Goal: Task Accomplishment & Management: Complete application form

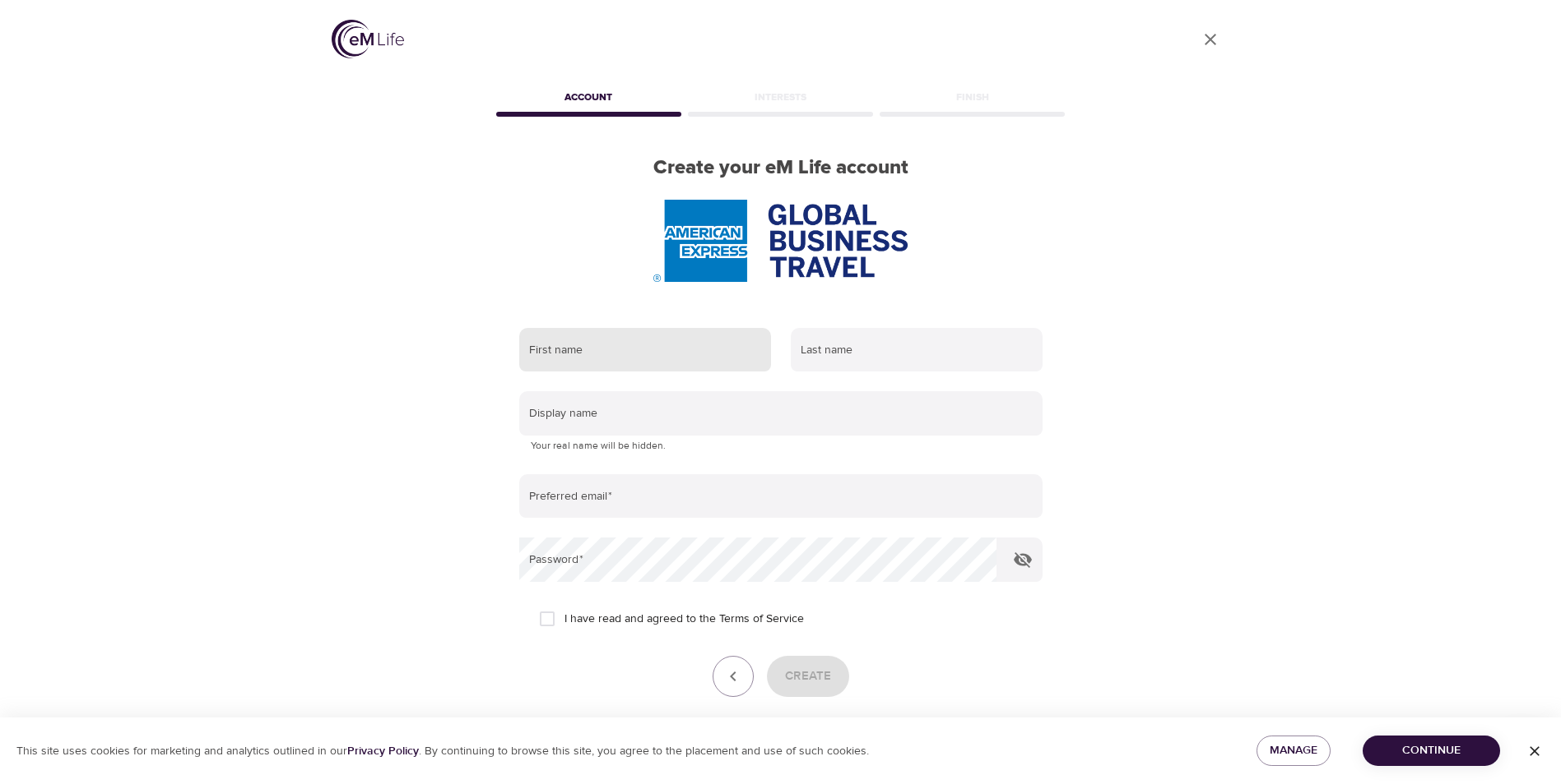
click at [576, 353] on input "text" at bounding box center [645, 350] width 252 height 44
type input "Marlene"
type input "Gayle"
type input "marlene.a.gayle@amexgbt.com"
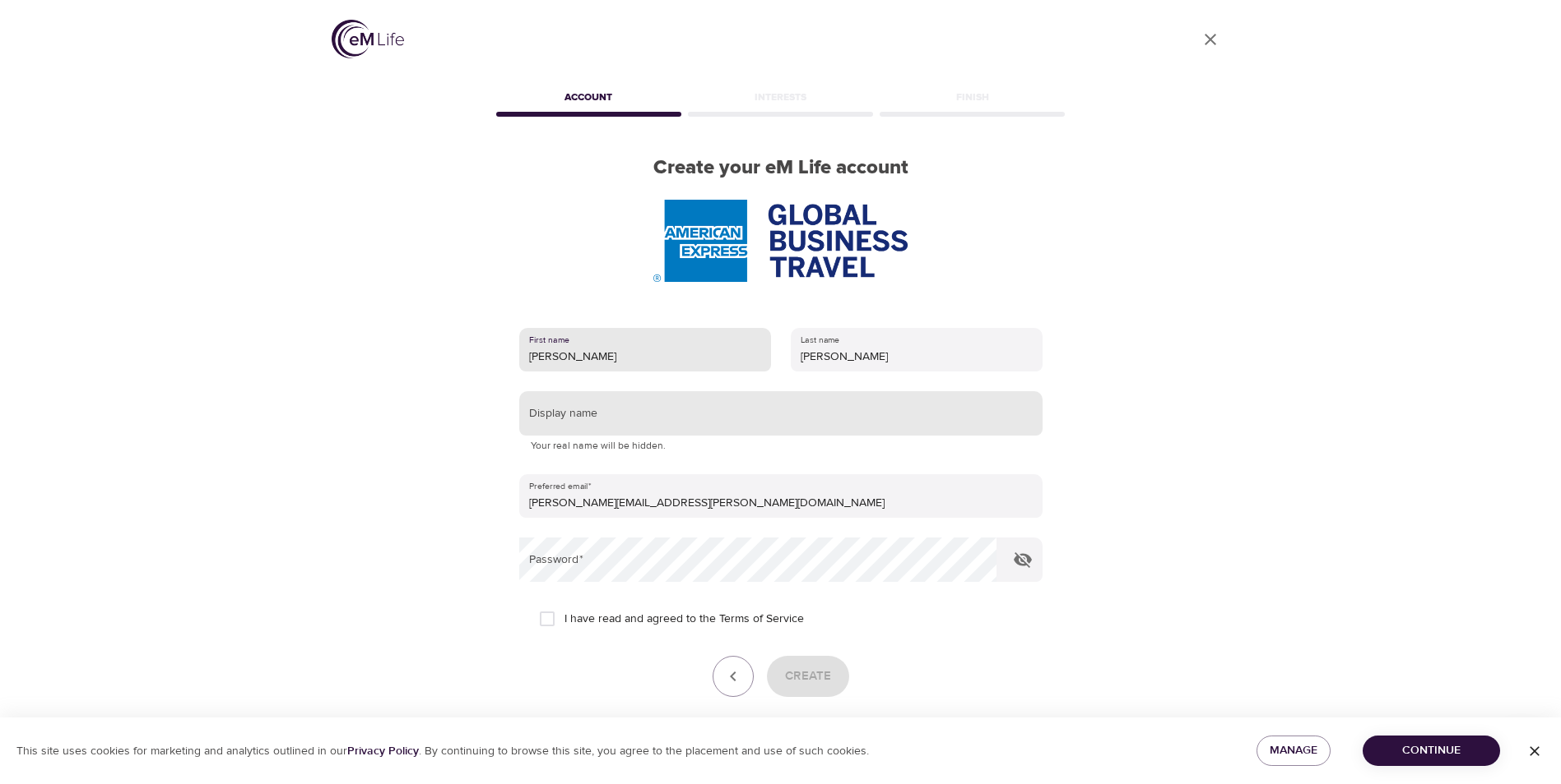
click at [586, 416] on input "text" at bounding box center [781, 413] width 524 height 44
type input "[PERSON_NAME]"
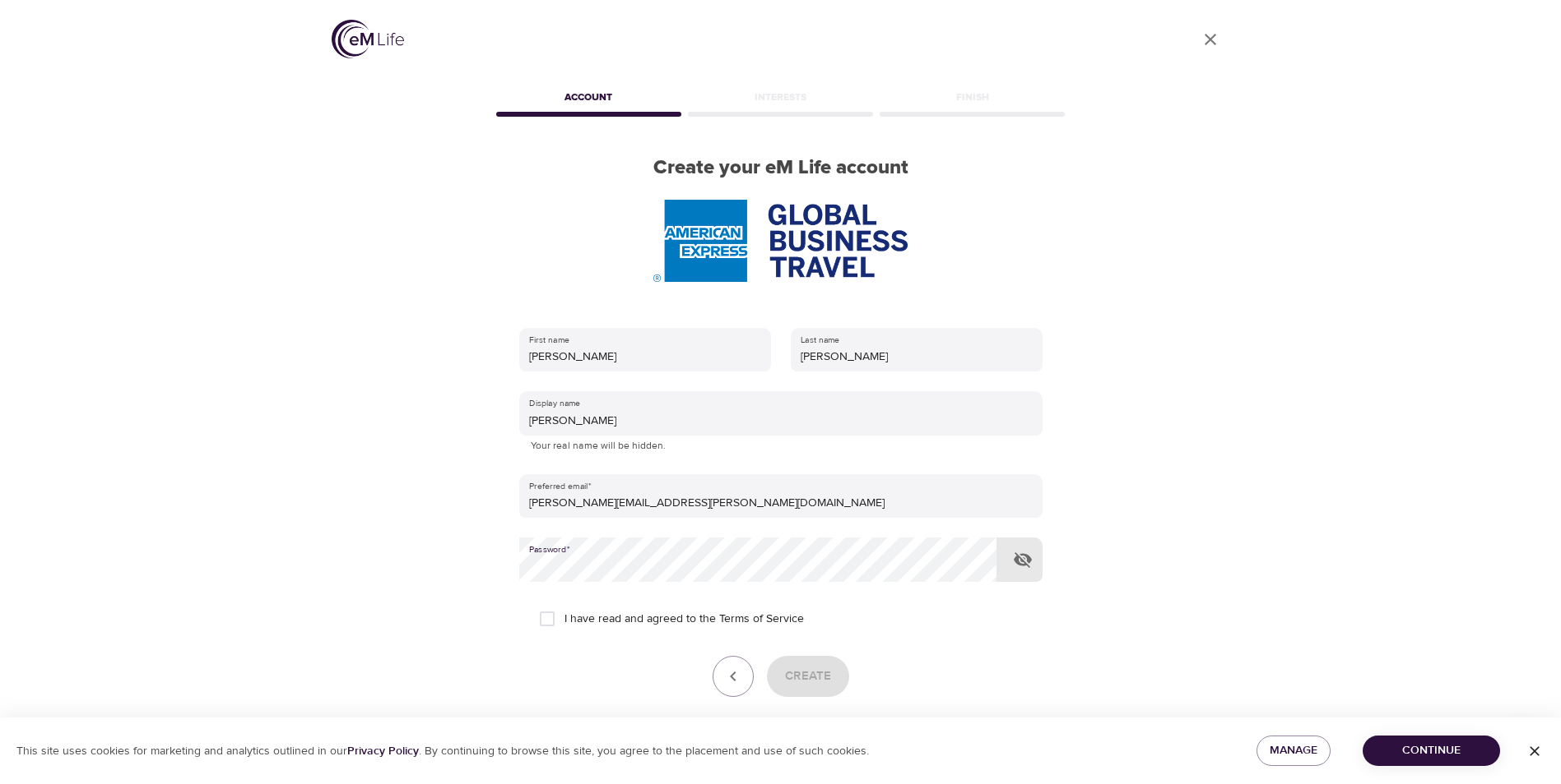
click at [546, 620] on input "I have read and agreed to the Terms of Service" at bounding box center [546, 618] width 34 height 34
checkbox input "true"
click at [789, 676] on span "Create" at bounding box center [807, 677] width 46 height 21
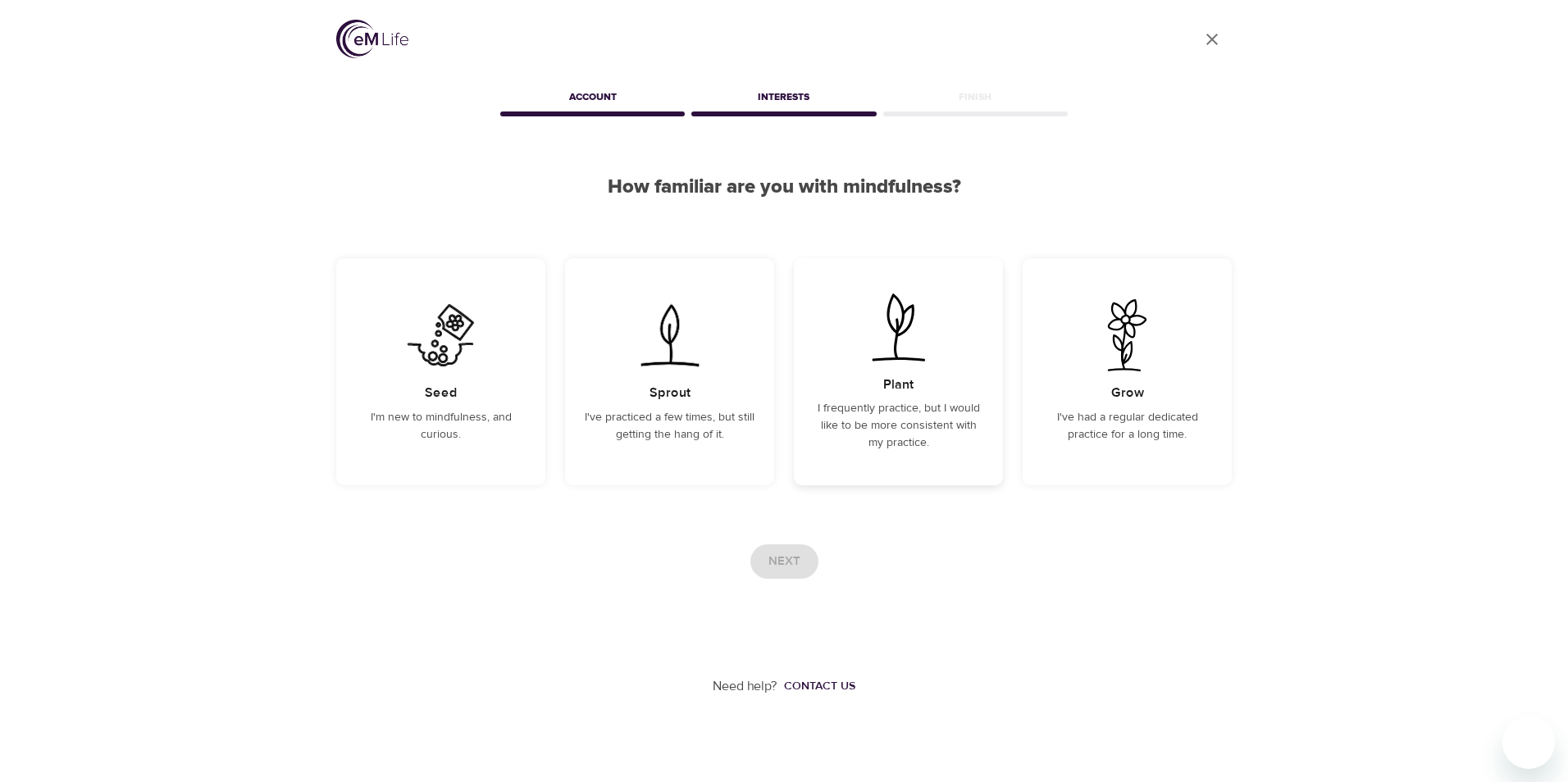
click at [923, 428] on p "I frequently practice, but I would like to be more consistent with my practice." at bounding box center [898, 425] width 170 height 52
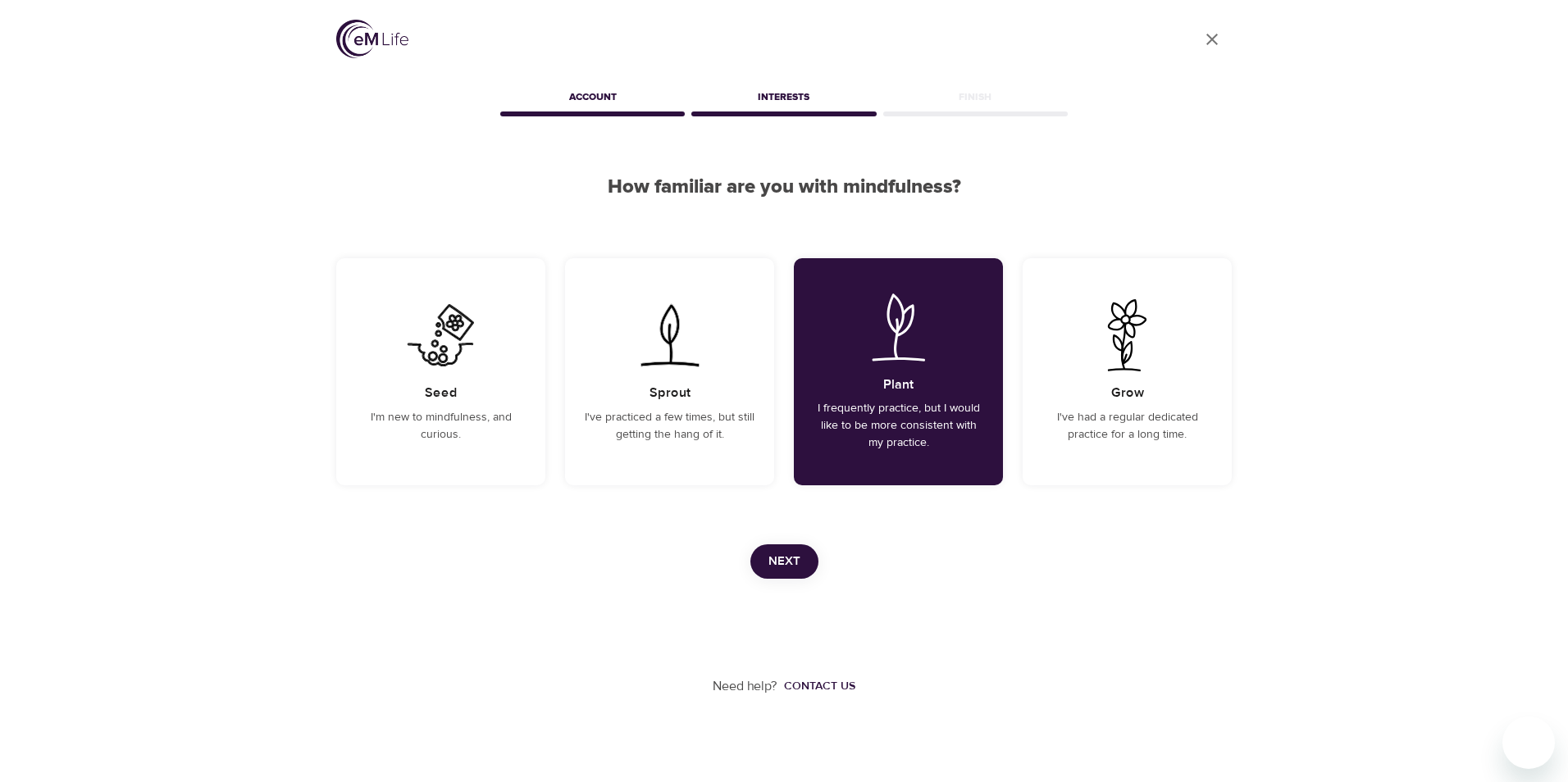
click at [782, 558] on span "Next" at bounding box center [784, 561] width 32 height 21
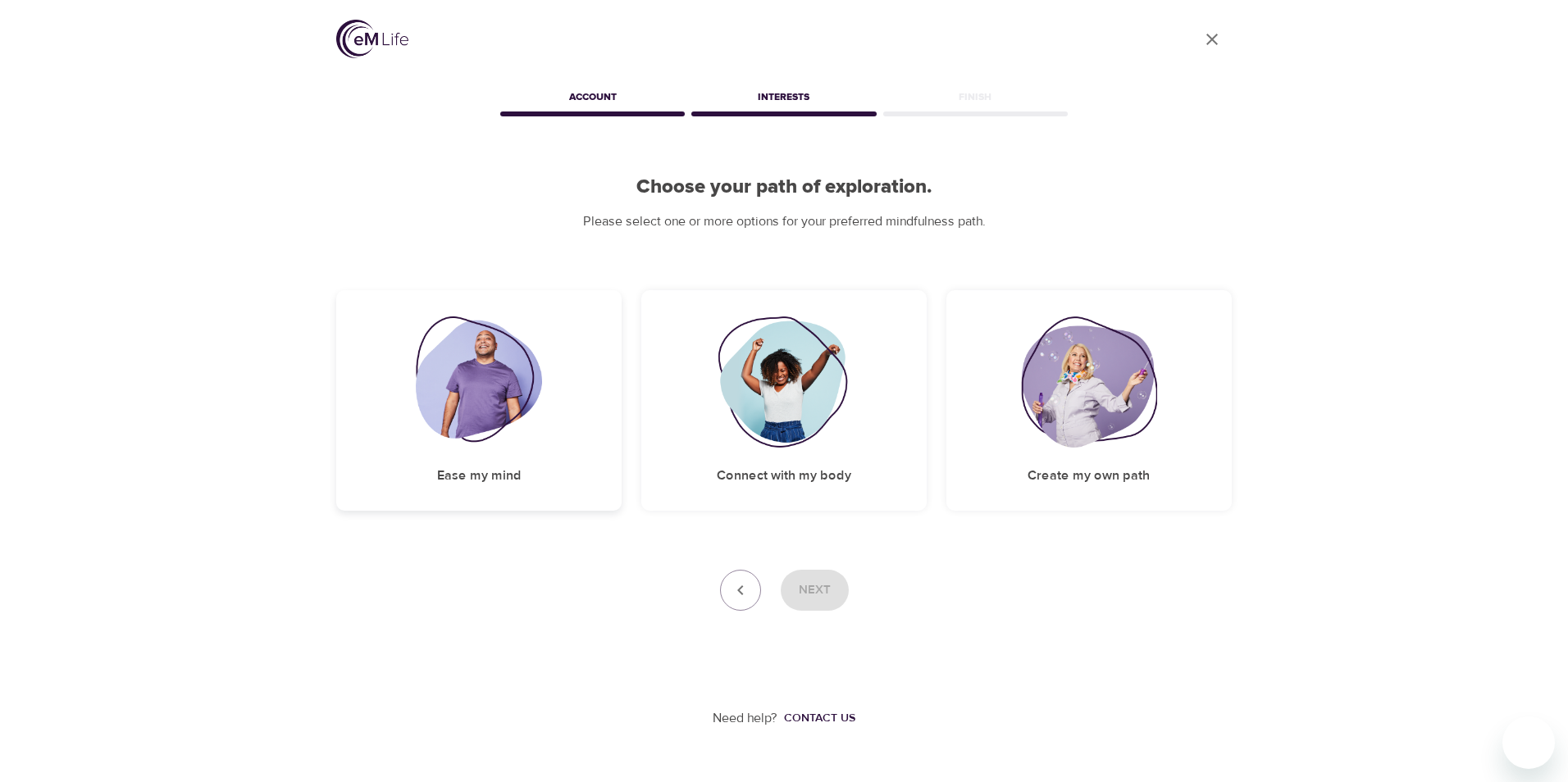
click at [466, 378] on img at bounding box center [479, 381] width 127 height 131
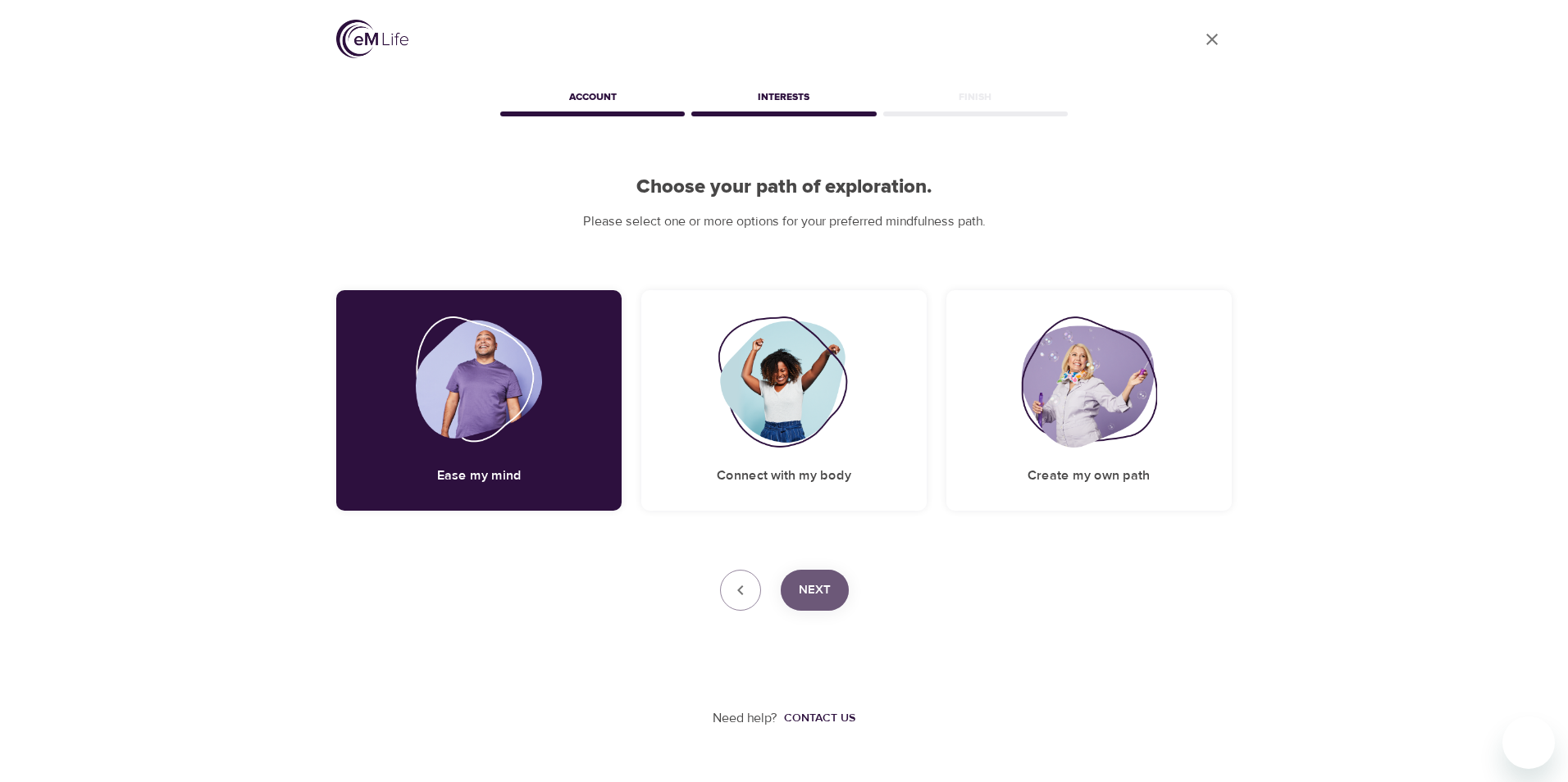
click at [802, 586] on span "Next" at bounding box center [814, 590] width 32 height 21
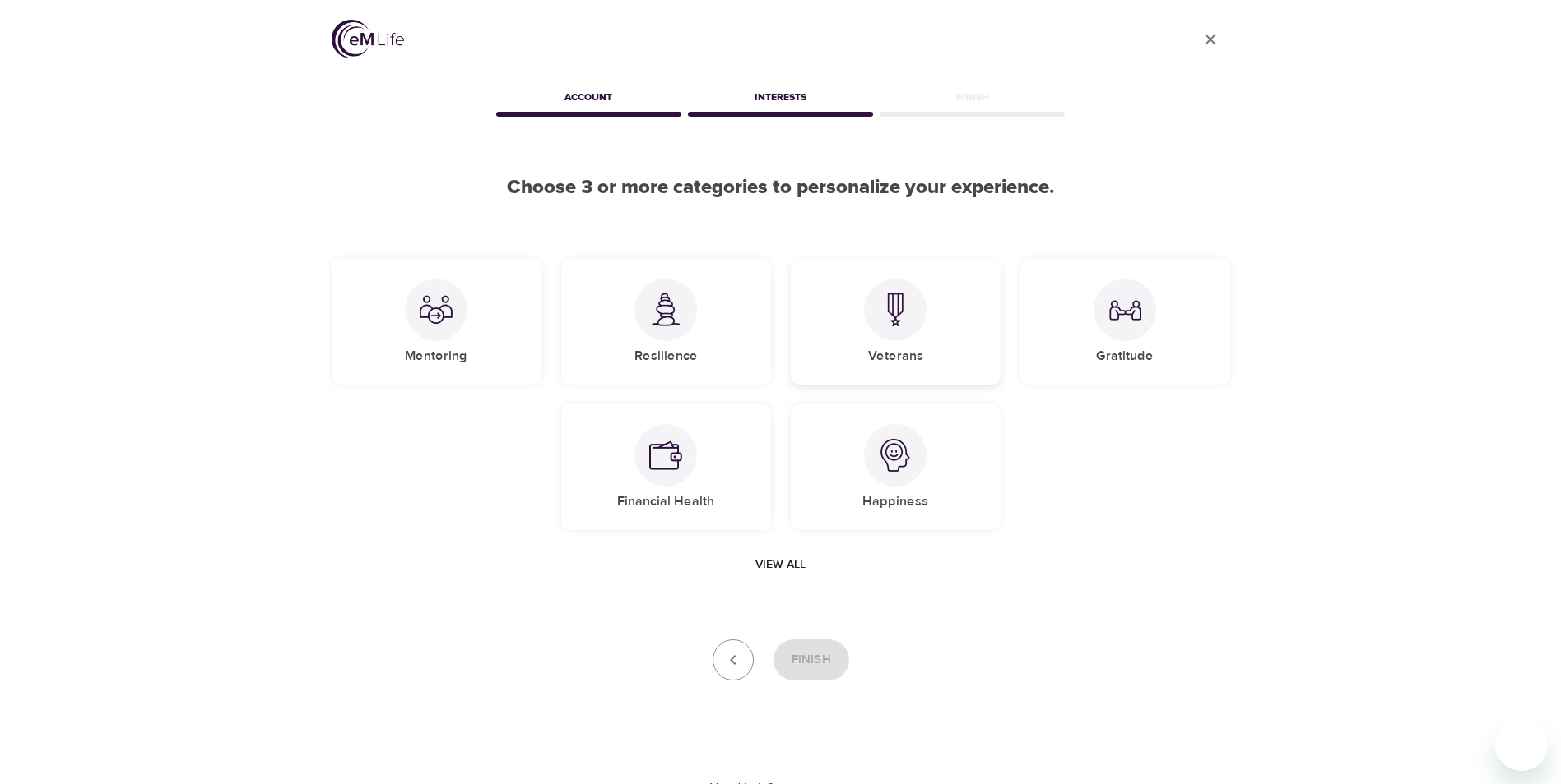
click at [888, 356] on h5 "Veterans" at bounding box center [896, 357] width 56 height 18
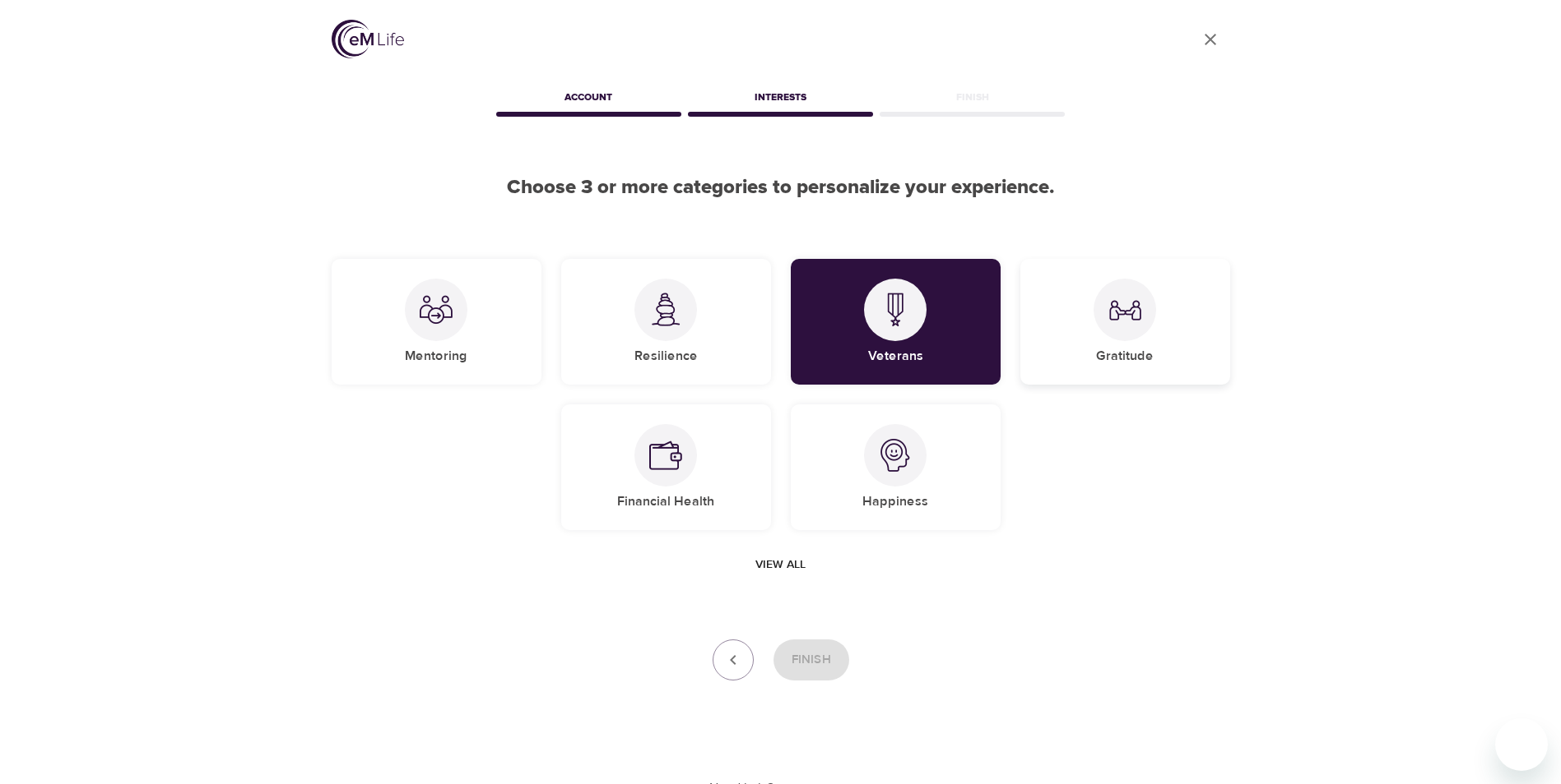
click at [1090, 337] on div "Gratitude" at bounding box center [1125, 322] width 210 height 126
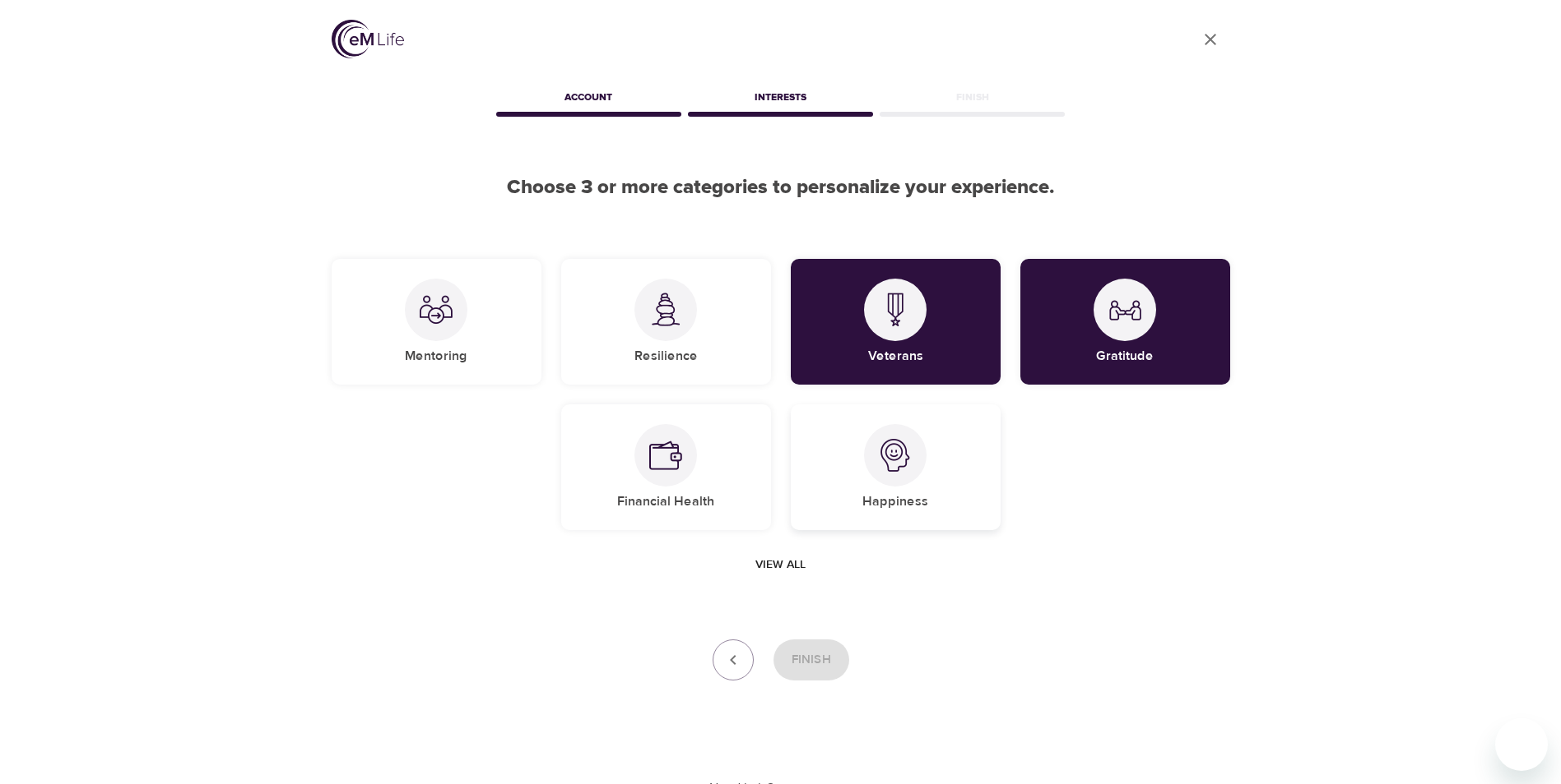
click at [933, 484] on div "Happiness" at bounding box center [896, 467] width 210 height 126
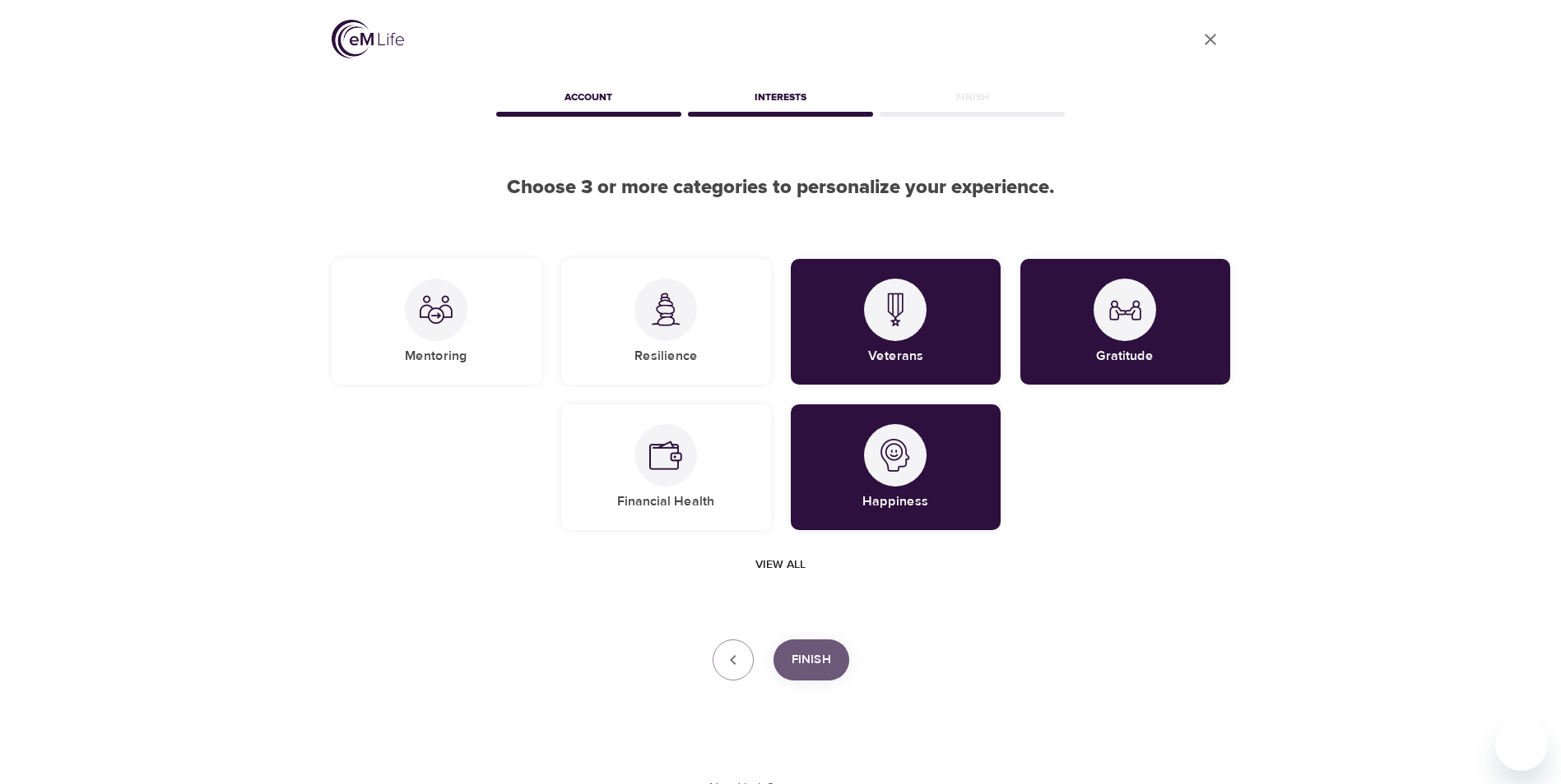
click at [812, 662] on span "Finish" at bounding box center [811, 660] width 40 height 21
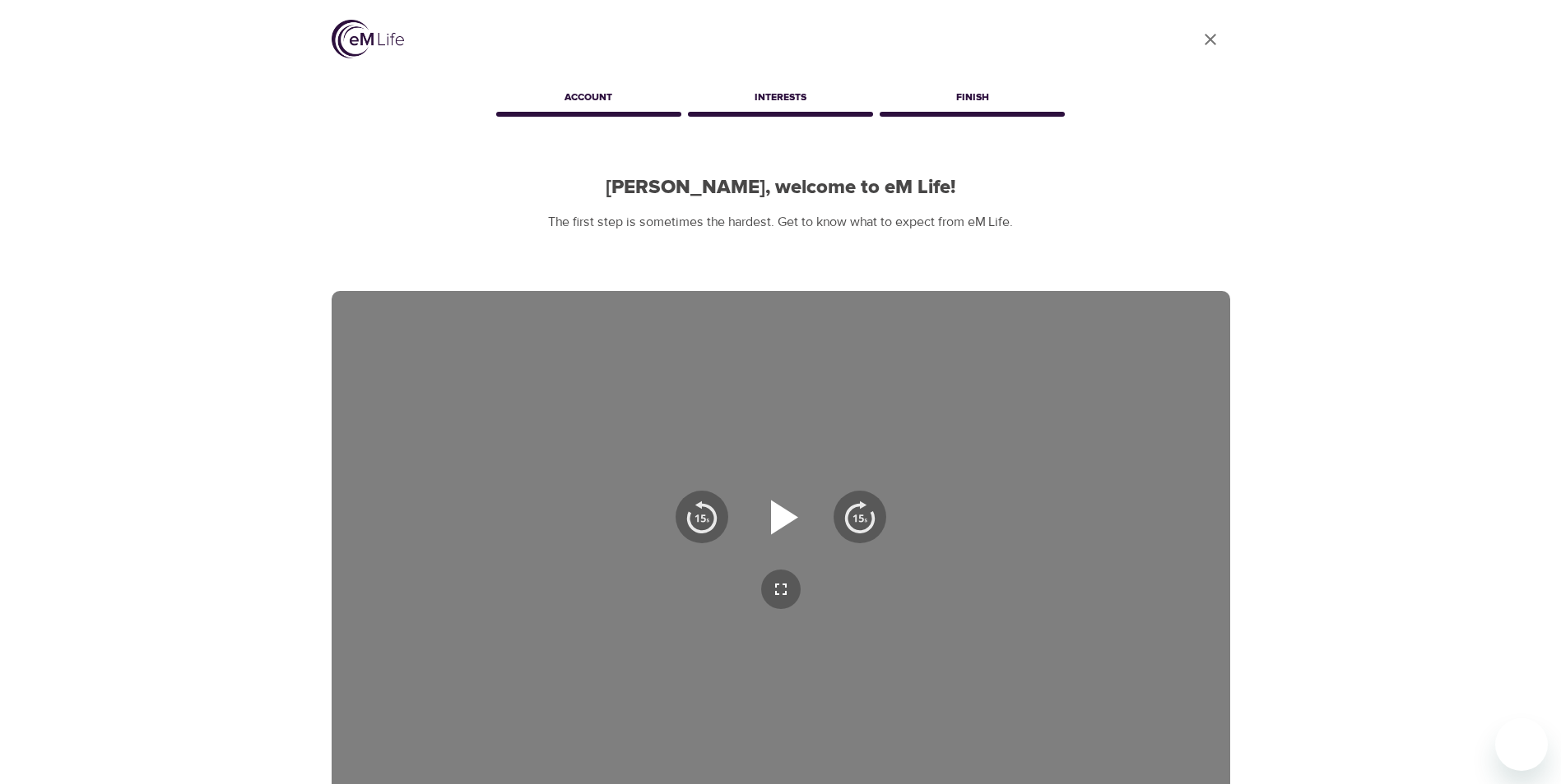
click at [784, 520] on icon "button" at bounding box center [784, 516] width 27 height 34
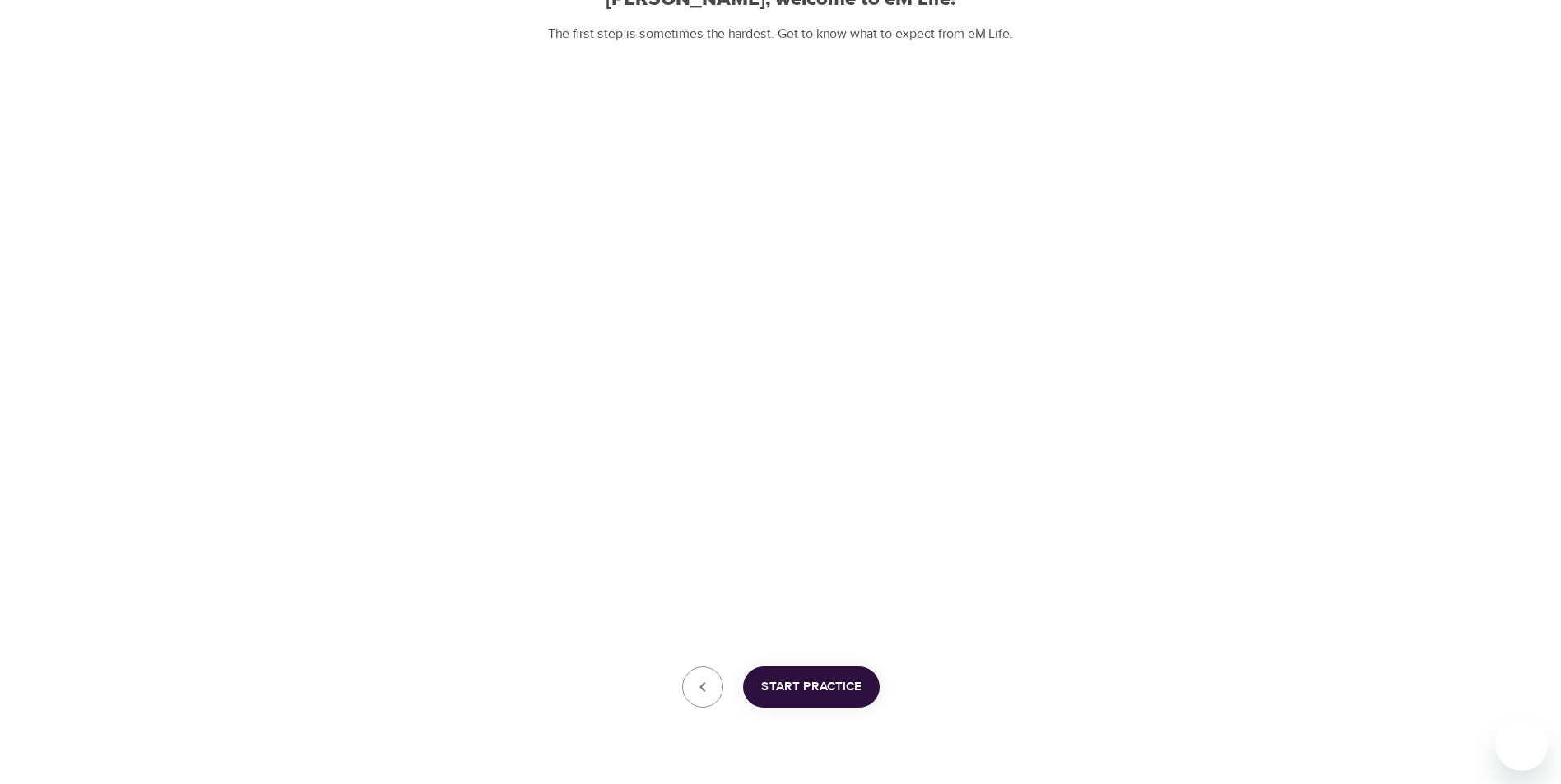
scroll to position [229, 0]
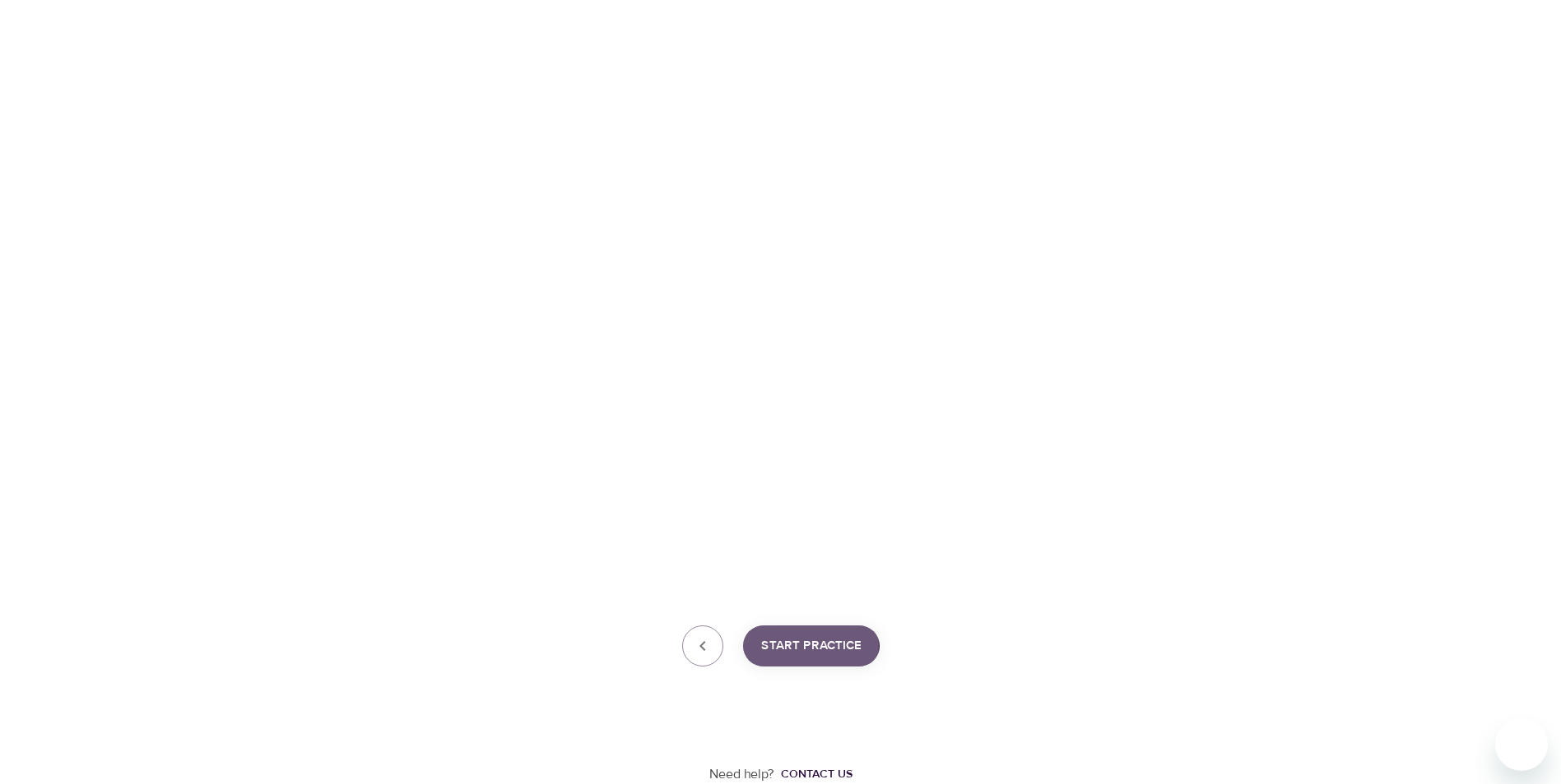
click at [771, 647] on span "Start Practice" at bounding box center [811, 646] width 100 height 21
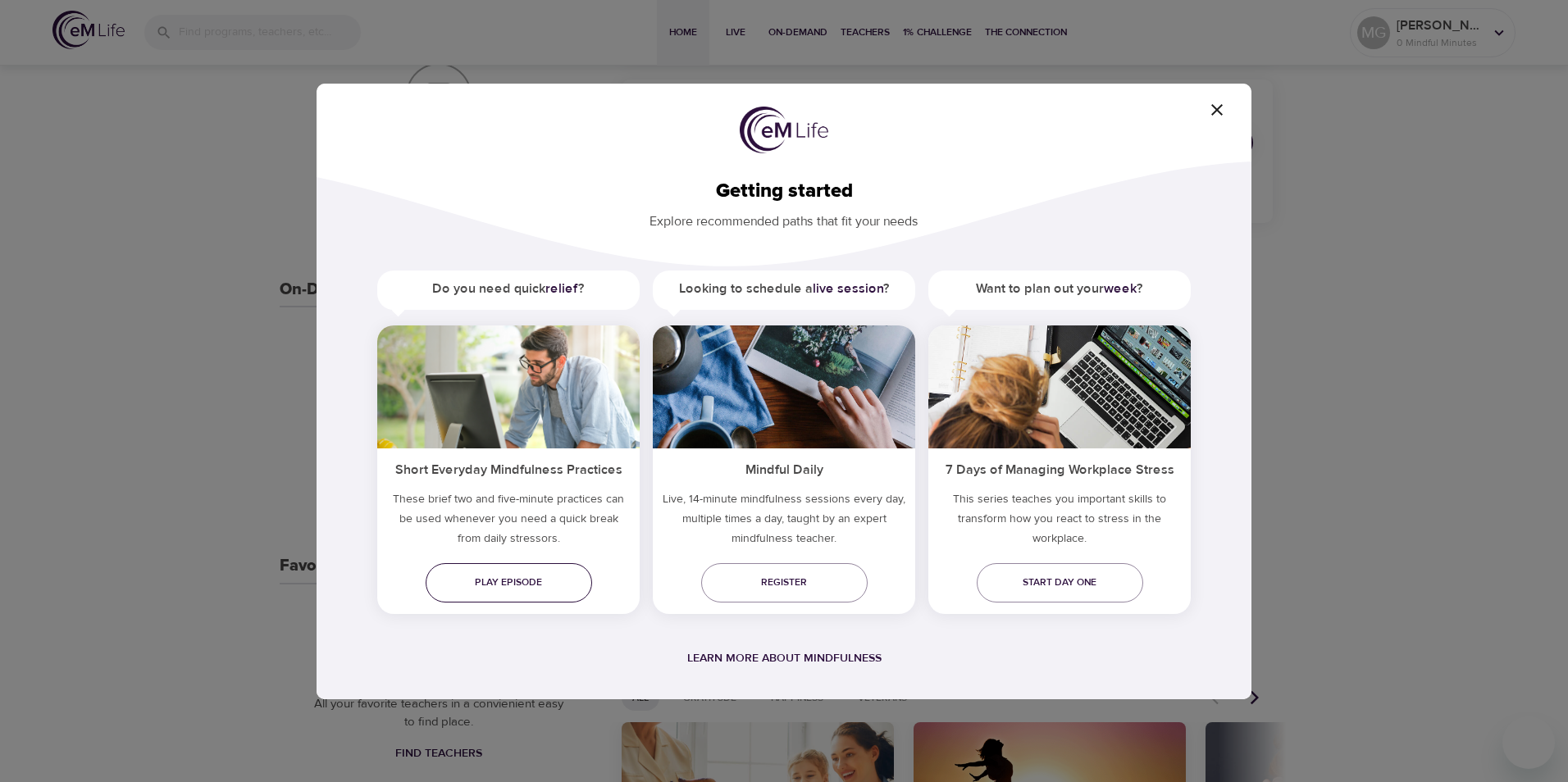
click at [529, 578] on span "Play episode" at bounding box center [509, 583] width 141 height 18
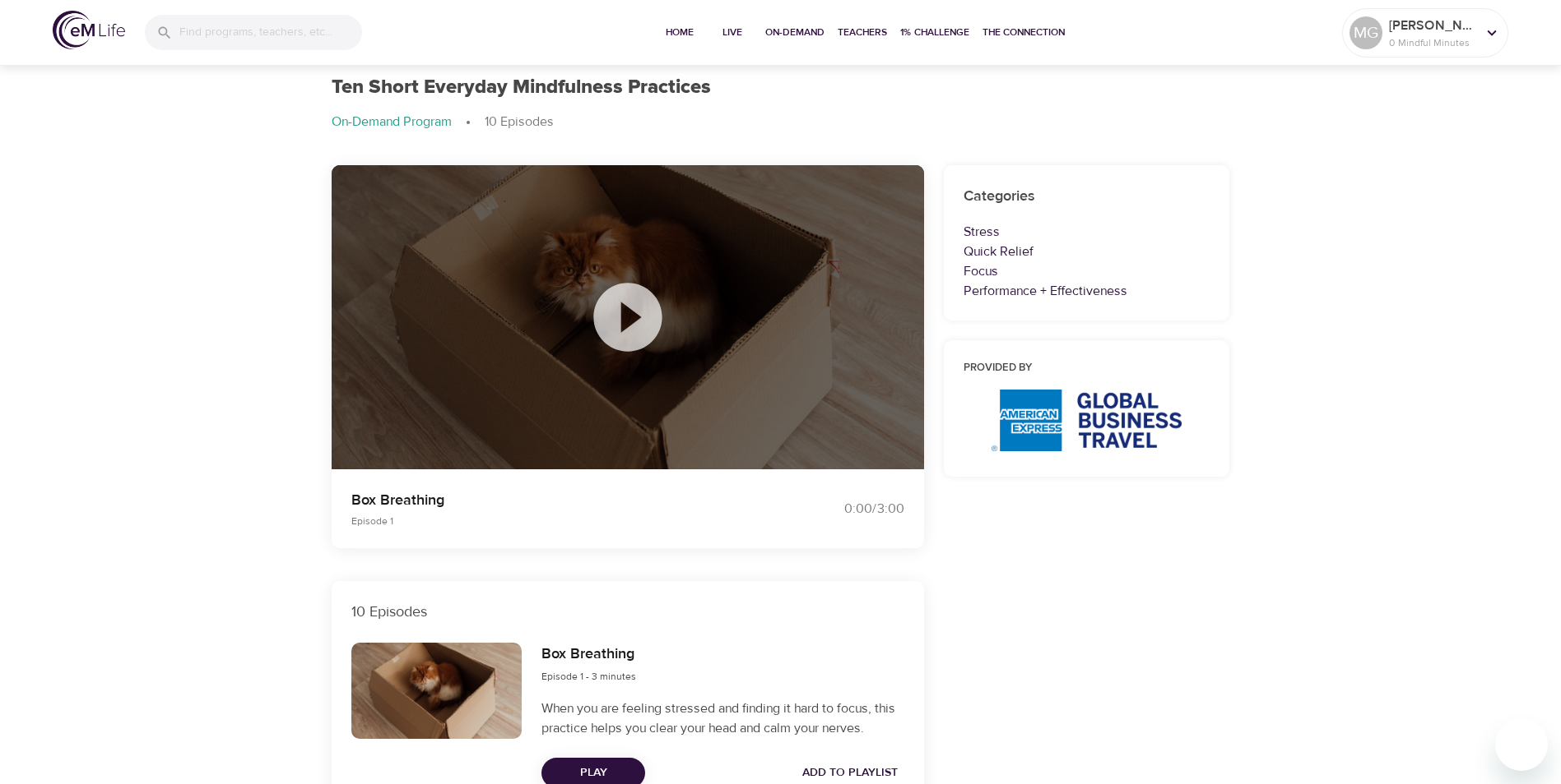
scroll to position [82, 0]
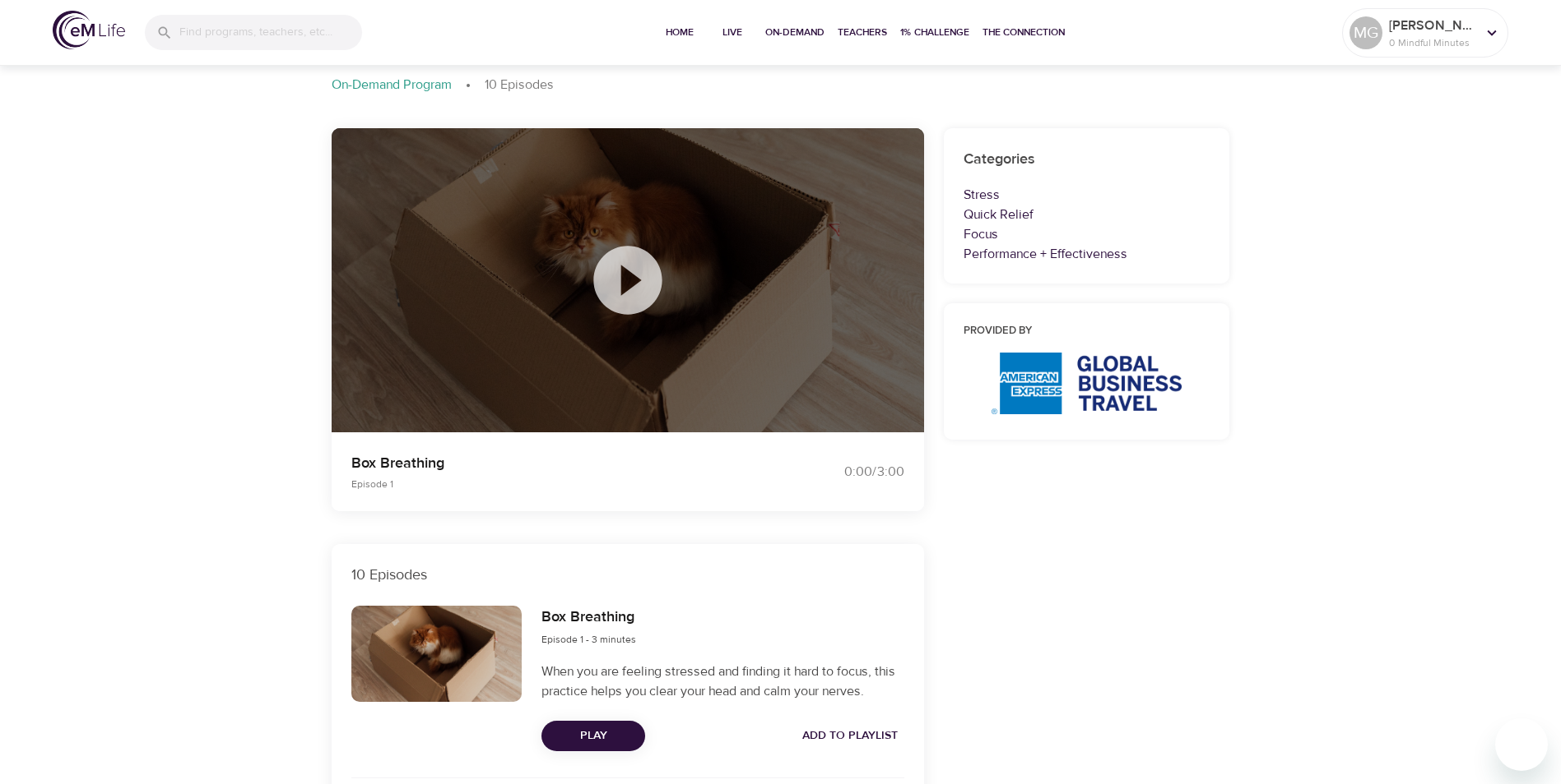
click at [623, 275] on icon at bounding box center [627, 280] width 82 height 82
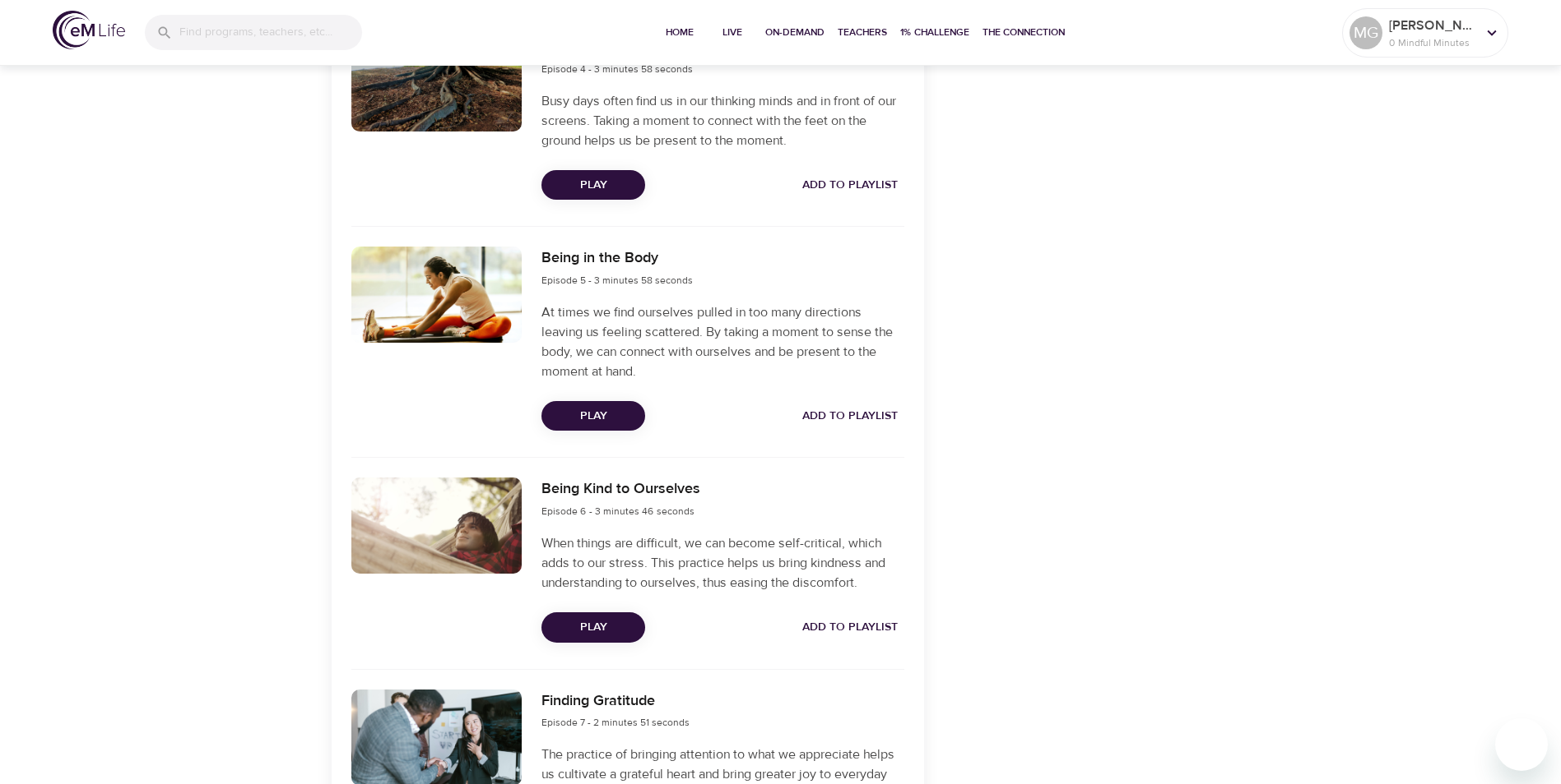
scroll to position [1275, 0]
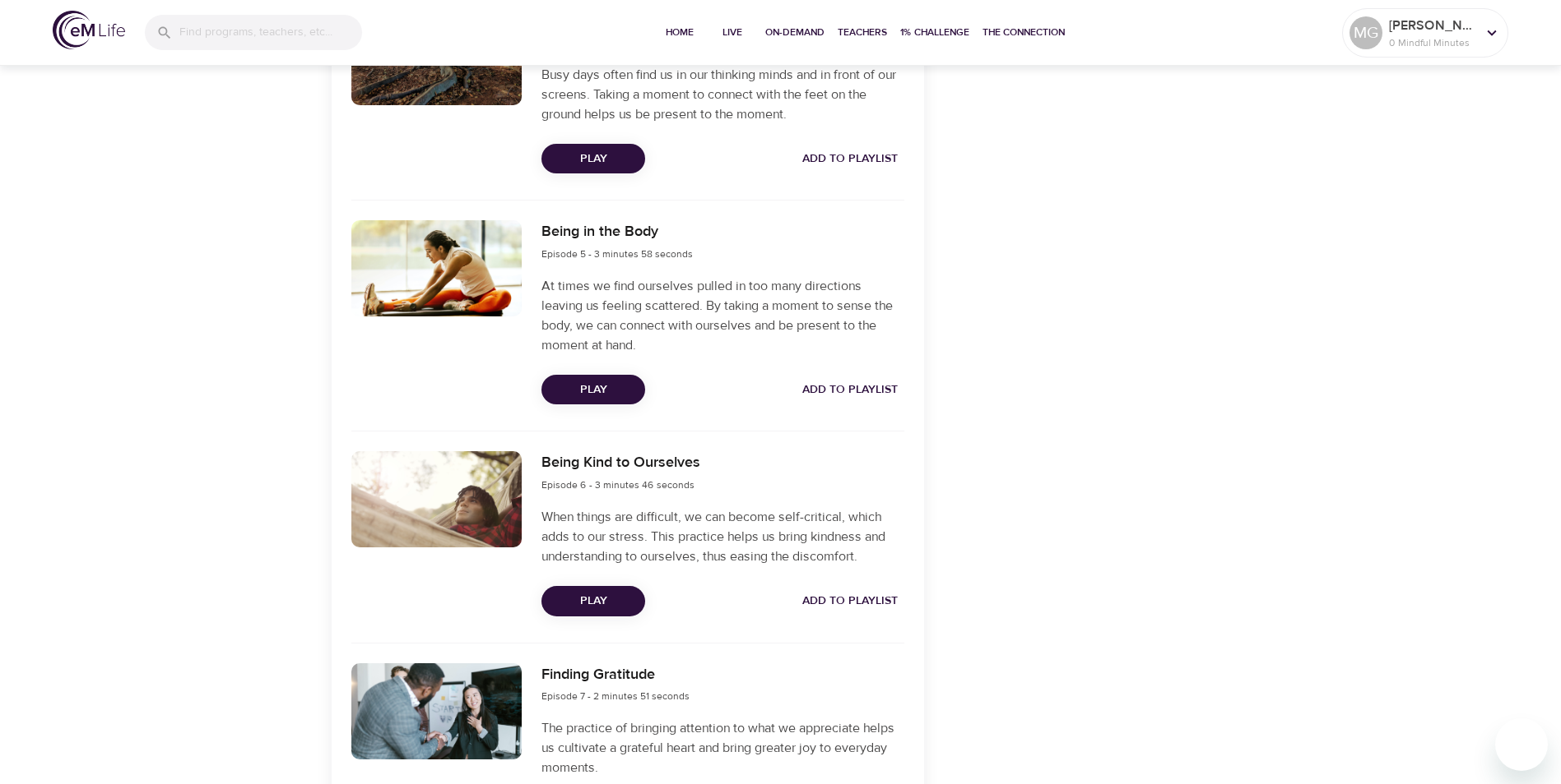
click at [611, 601] on span "Play" at bounding box center [593, 601] width 78 height 20
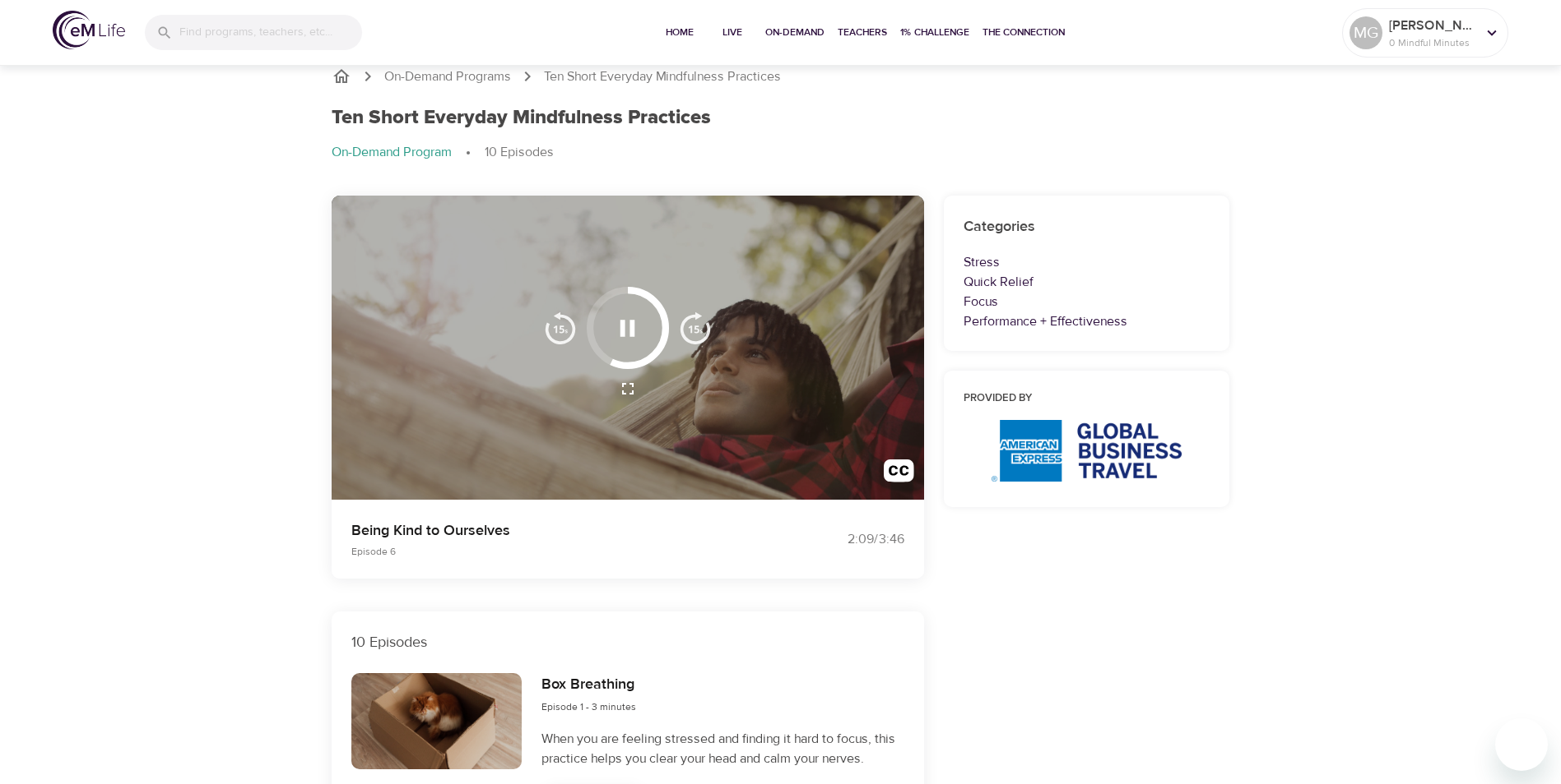
scroll to position [0, 0]
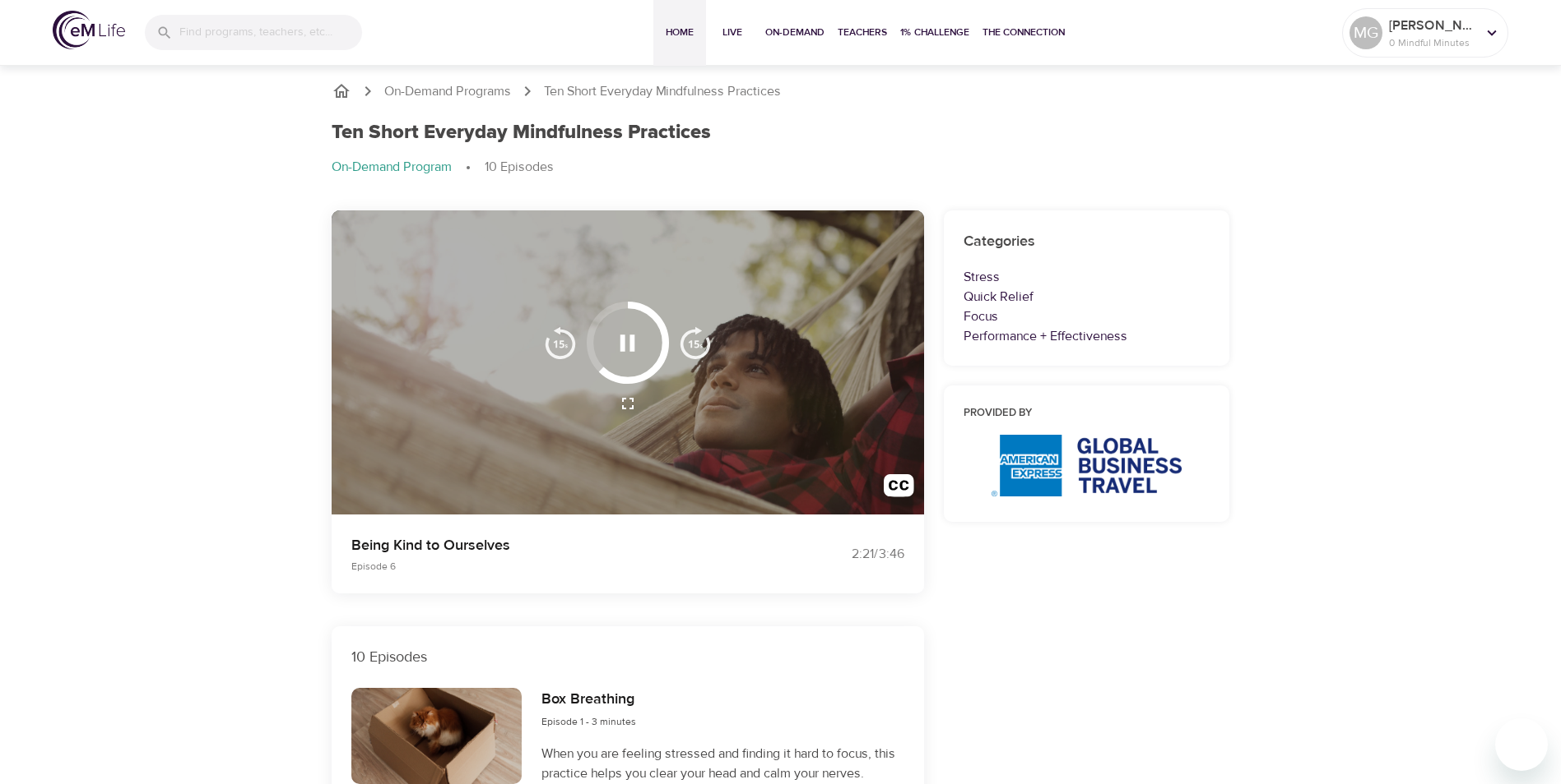
click at [680, 29] on span "Home" at bounding box center [680, 33] width 40 height 18
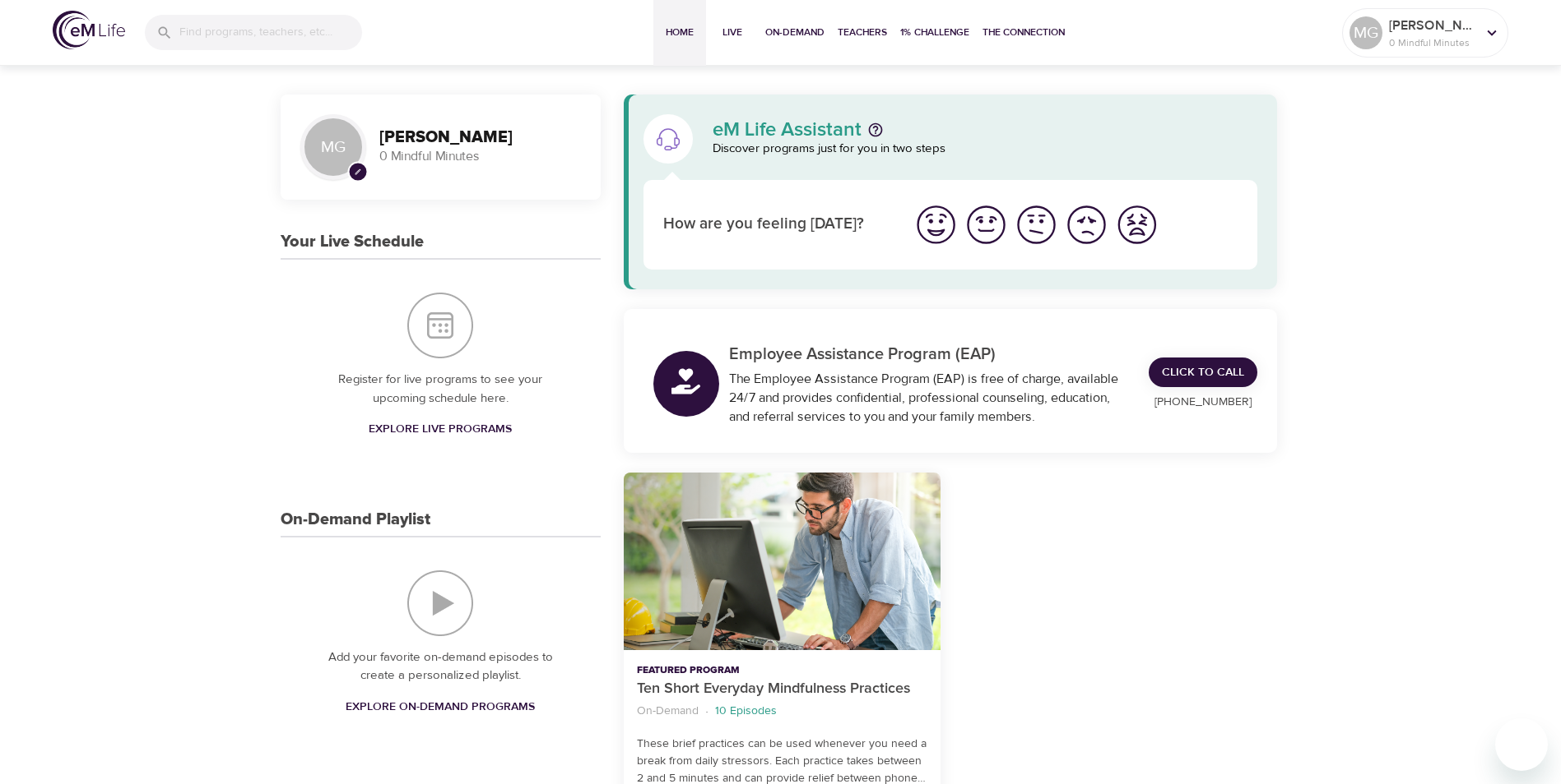
click at [994, 223] on img "I'm feeling good" at bounding box center [985, 225] width 45 height 45
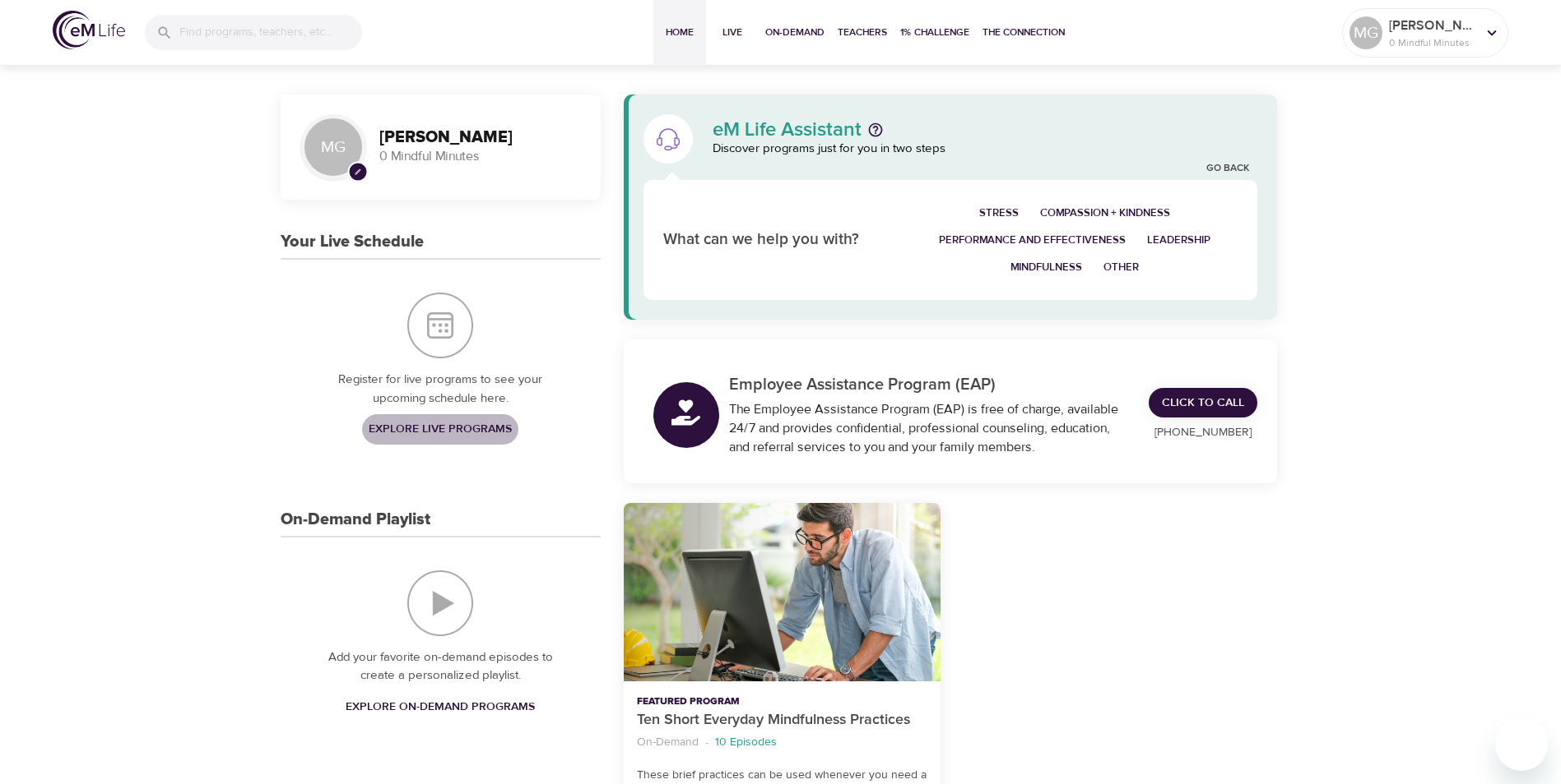
click at [427, 427] on span "Explore Live Programs" at bounding box center [440, 429] width 143 height 20
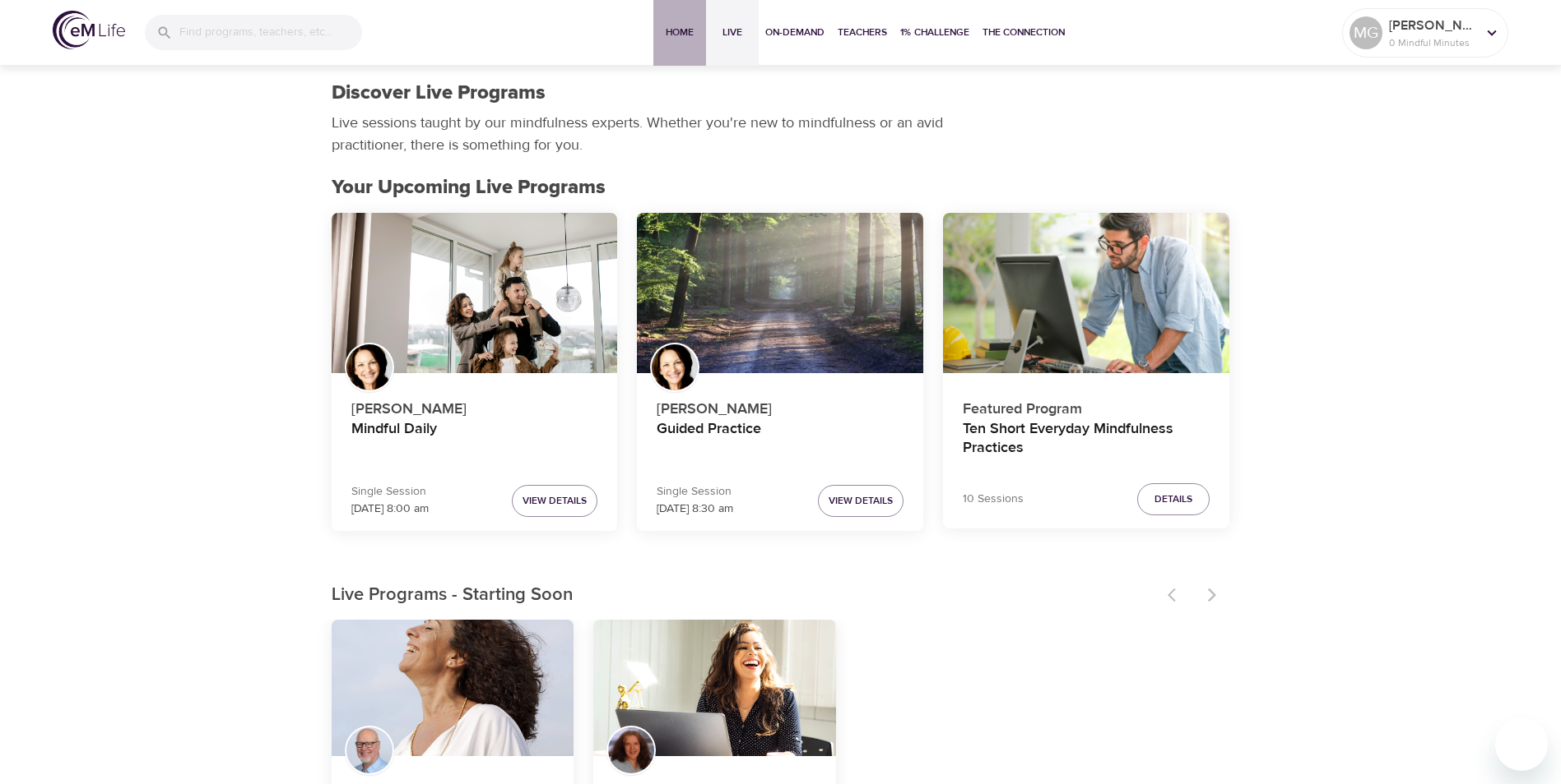
click at [673, 38] on span "Home" at bounding box center [680, 33] width 40 height 18
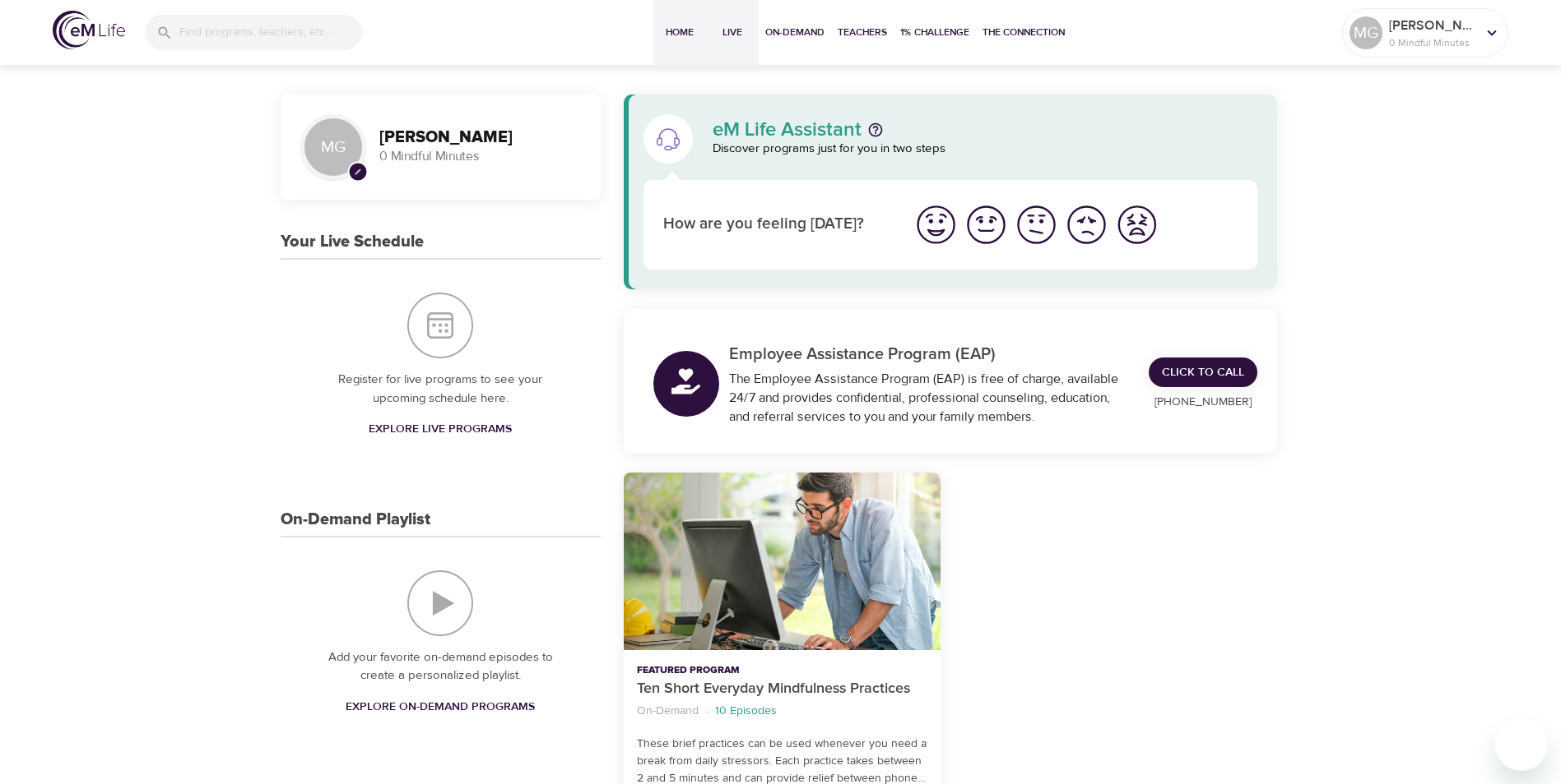
click at [732, 33] on span "Live" at bounding box center [732, 33] width 40 height 18
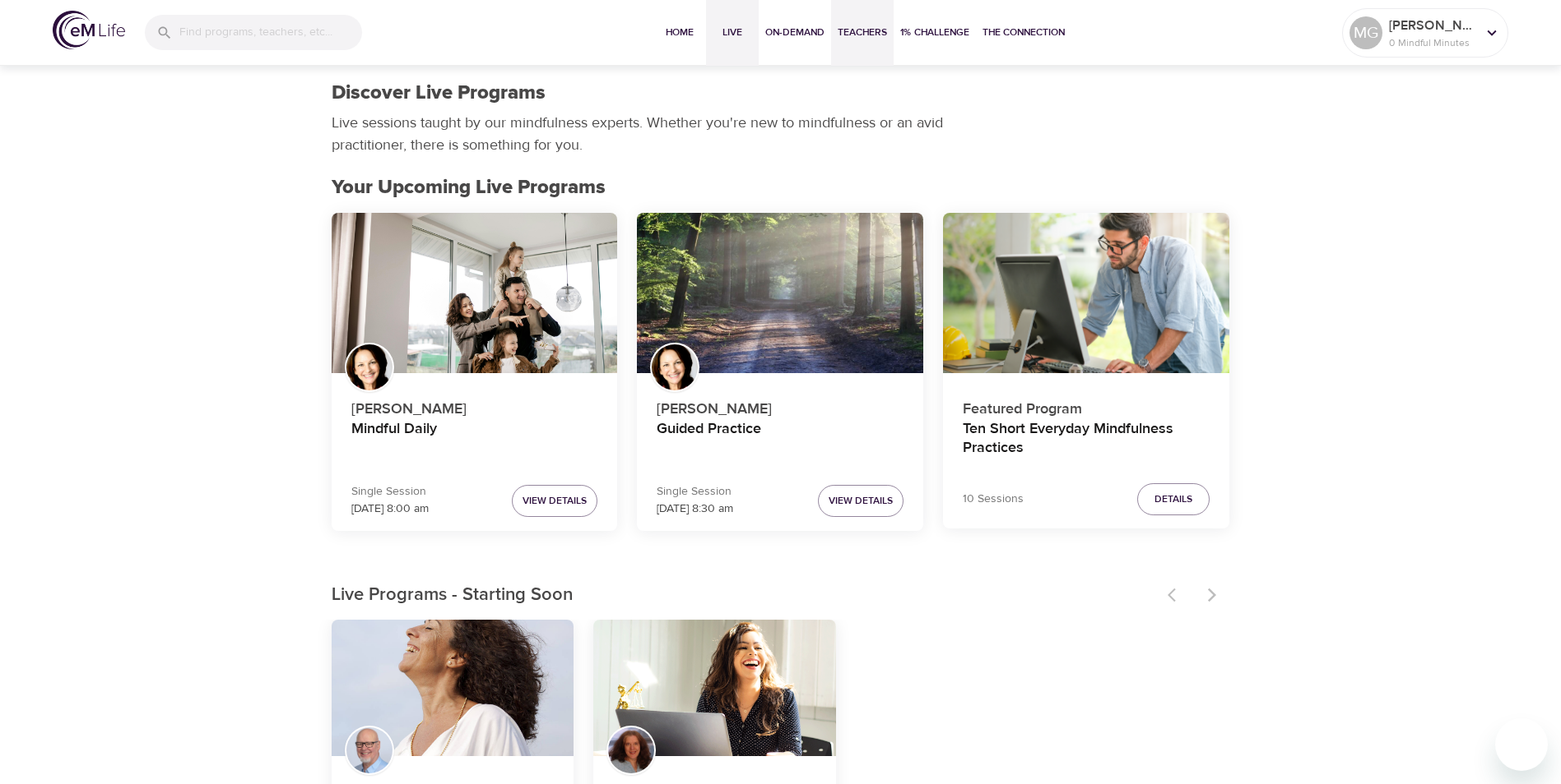
click at [853, 31] on span "Teachers" at bounding box center [862, 33] width 49 height 18
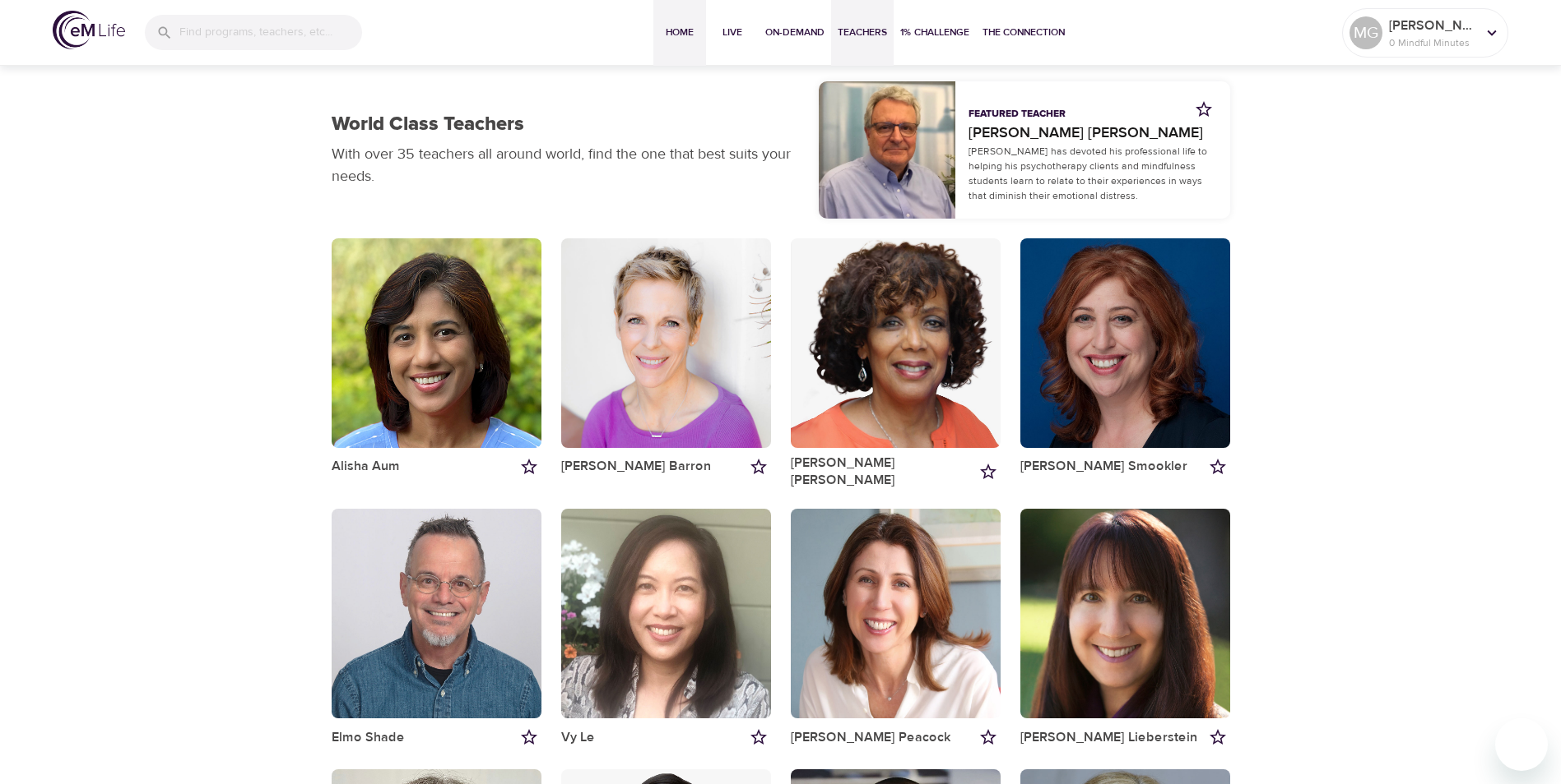
click at [676, 33] on span "Home" at bounding box center [680, 33] width 40 height 18
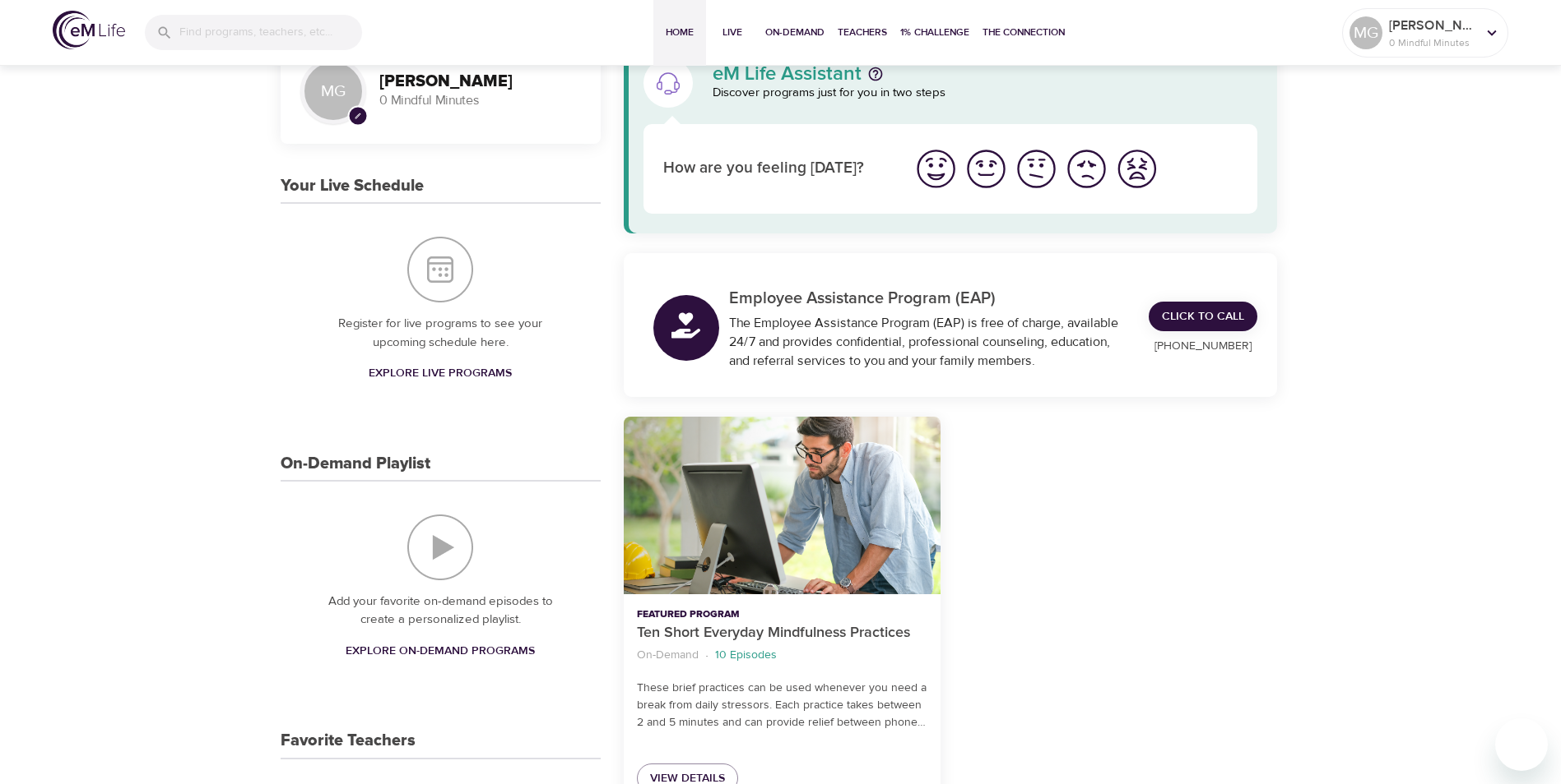
scroll to position [82, 0]
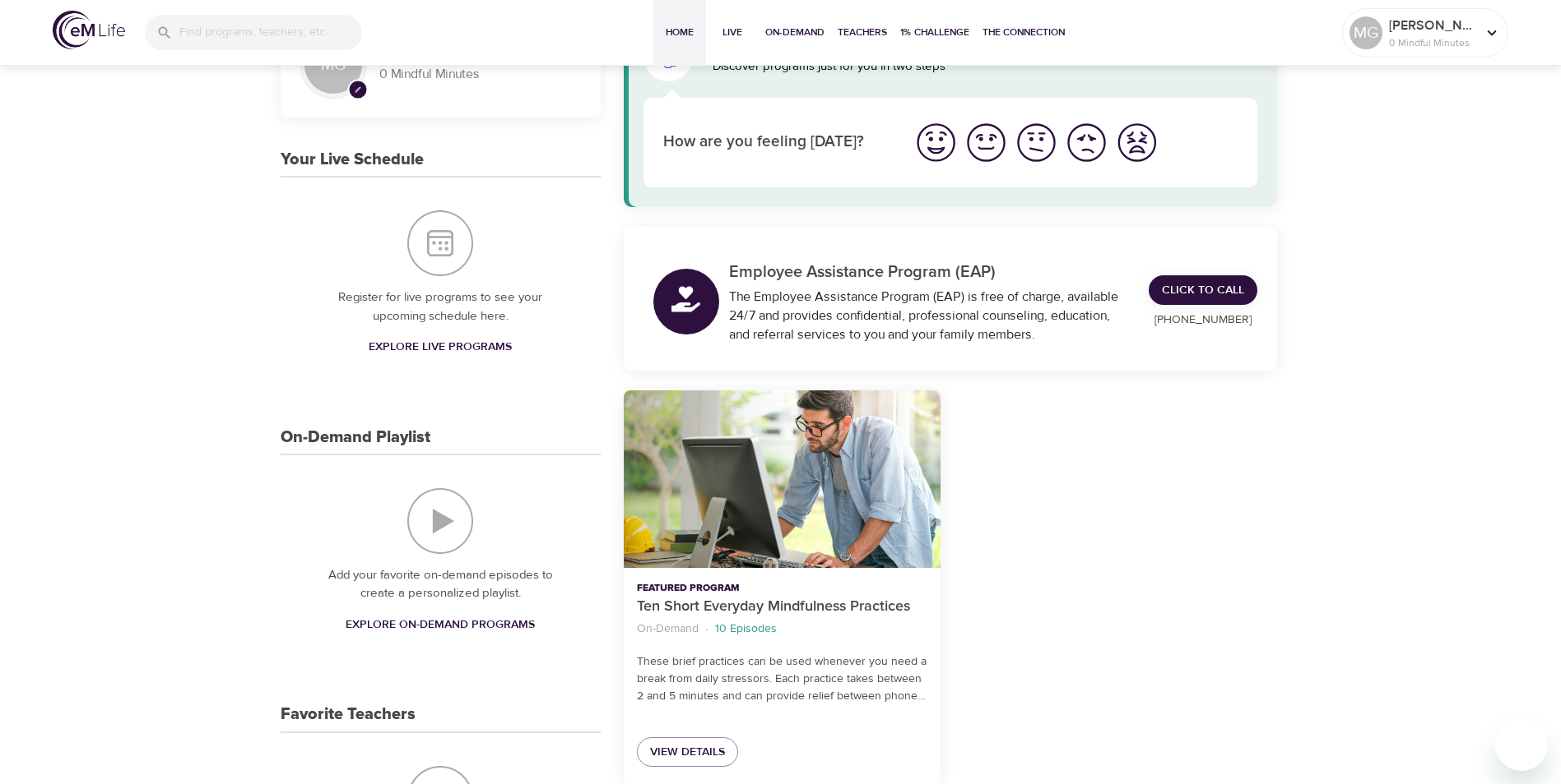
click at [445, 348] on span "Explore Live Programs" at bounding box center [440, 347] width 143 height 20
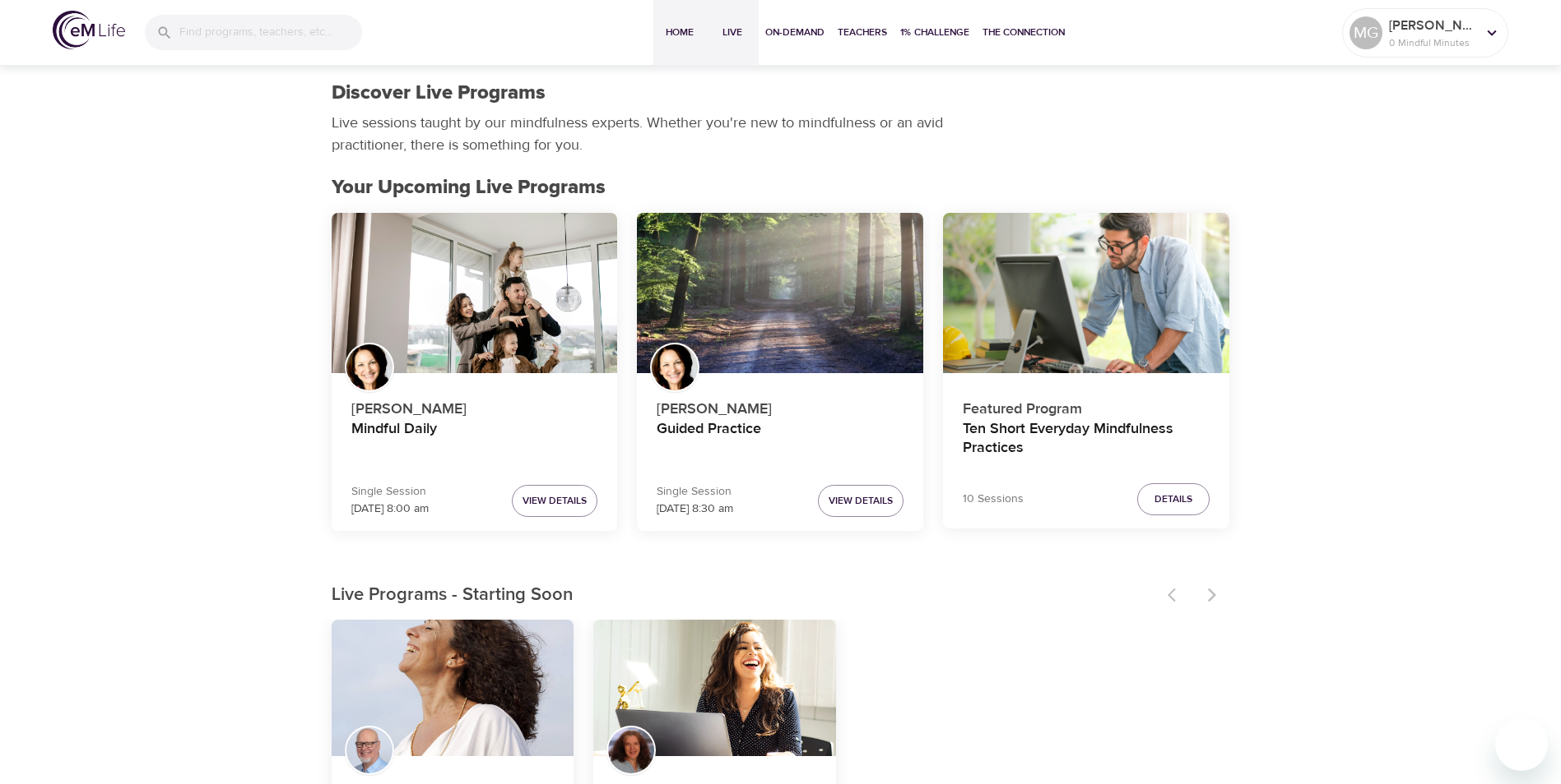
click at [673, 26] on span "Home" at bounding box center [680, 33] width 40 height 18
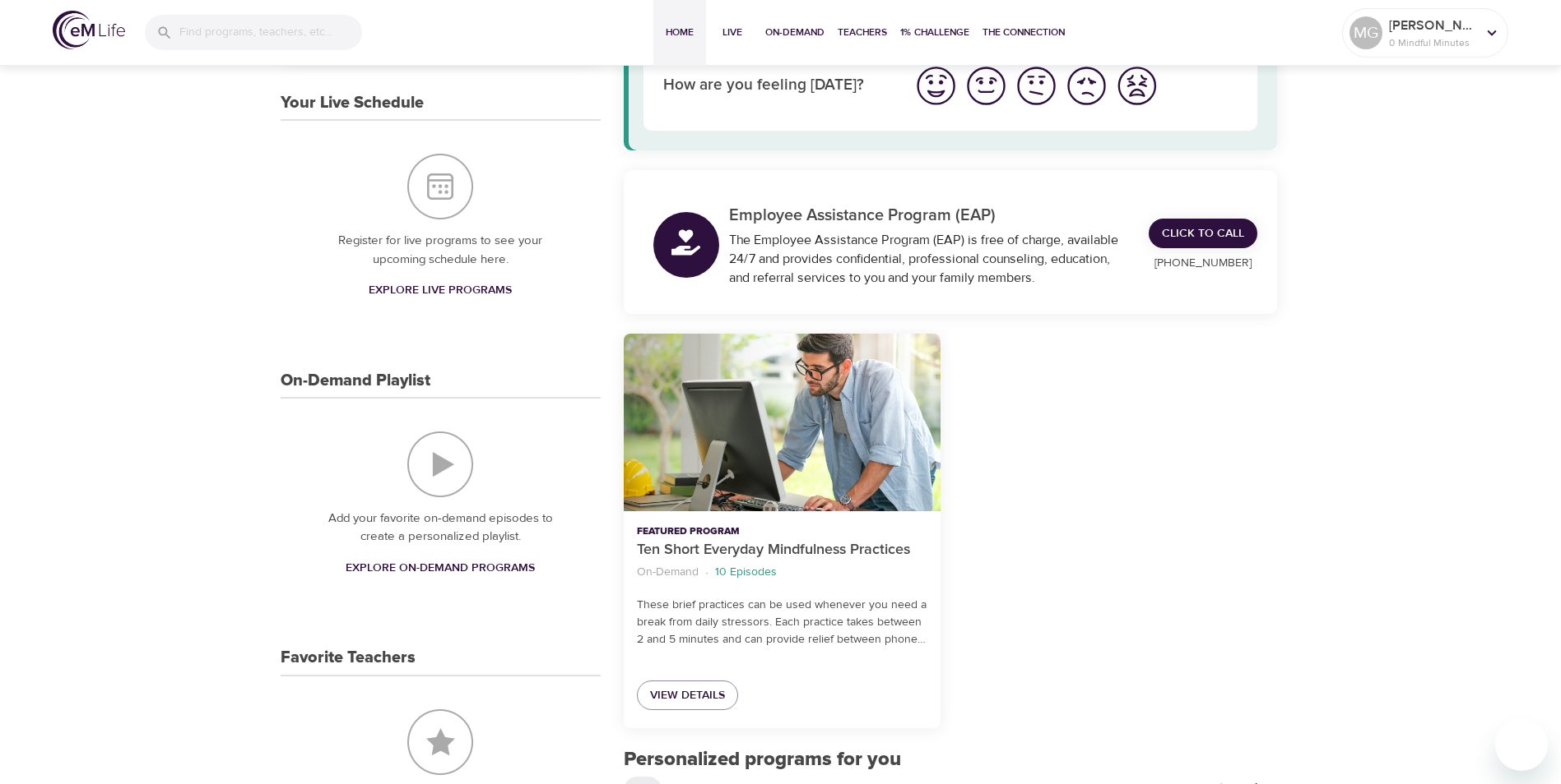
scroll to position [247, 0]
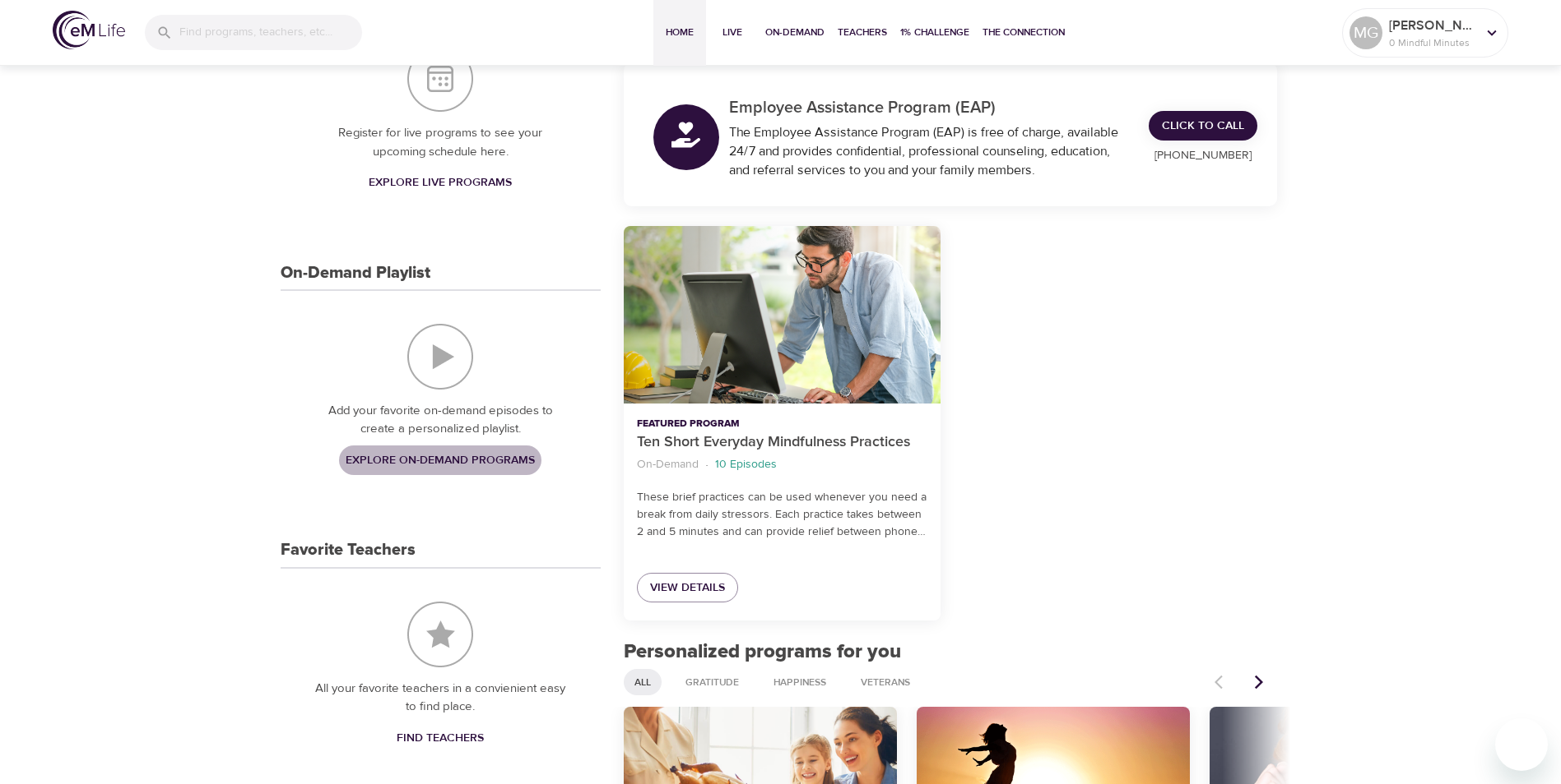
click at [431, 456] on span "Explore On-Demand Programs" at bounding box center [440, 460] width 190 height 20
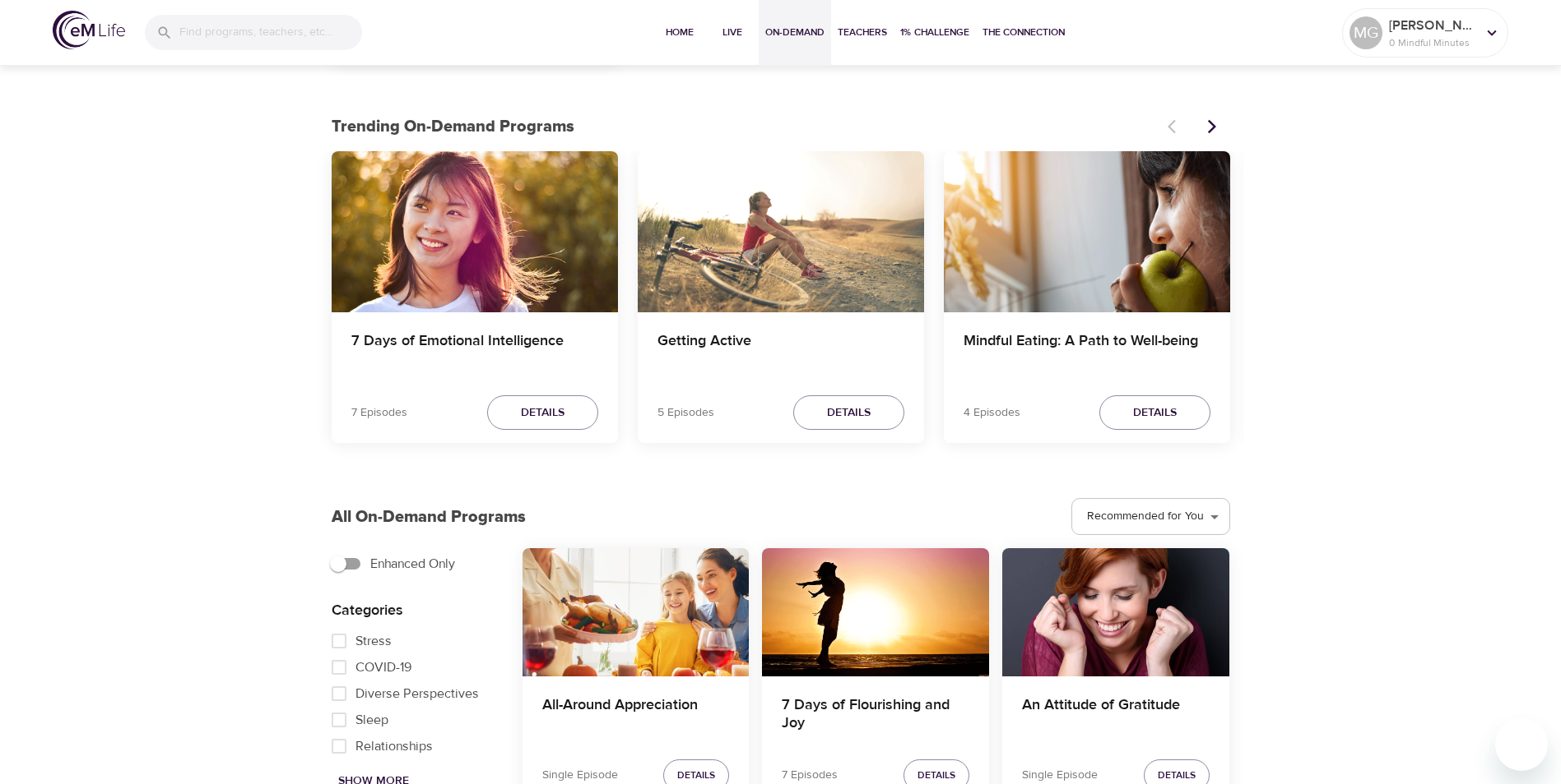
scroll to position [493, 0]
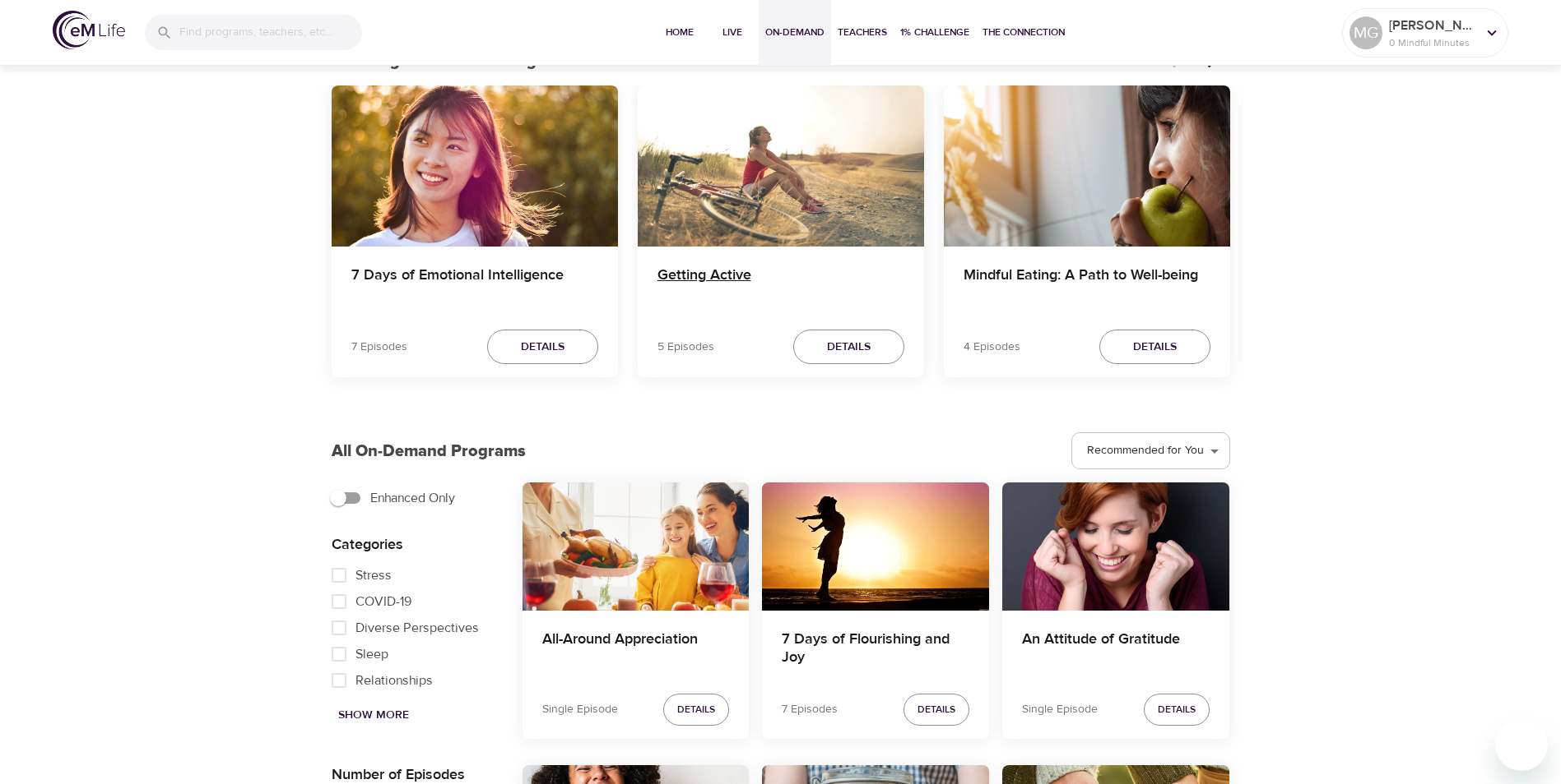
click at [687, 277] on h4 "Getting Active" at bounding box center [781, 285] width 247 height 40
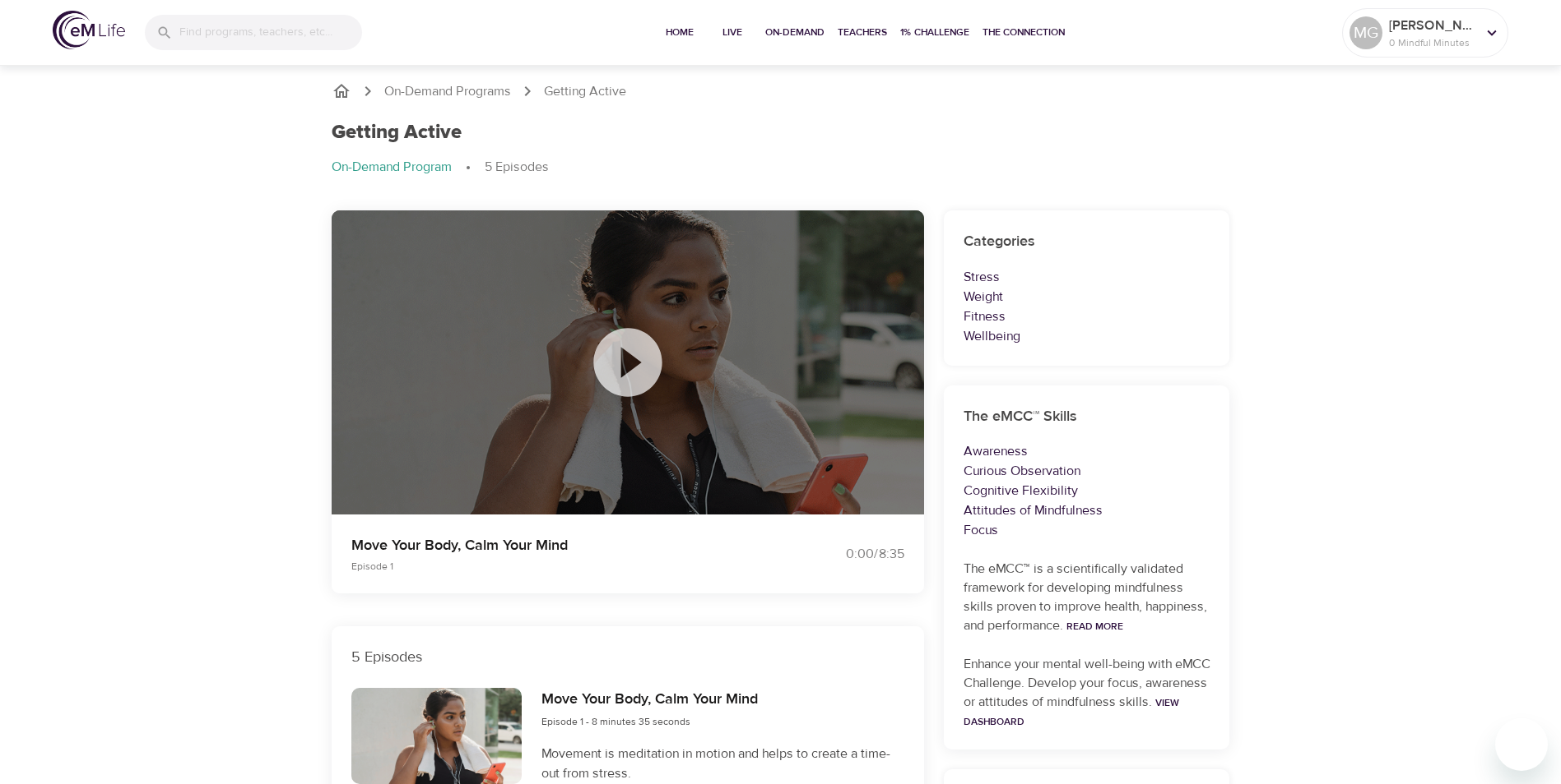
click at [624, 359] on icon at bounding box center [627, 362] width 82 height 82
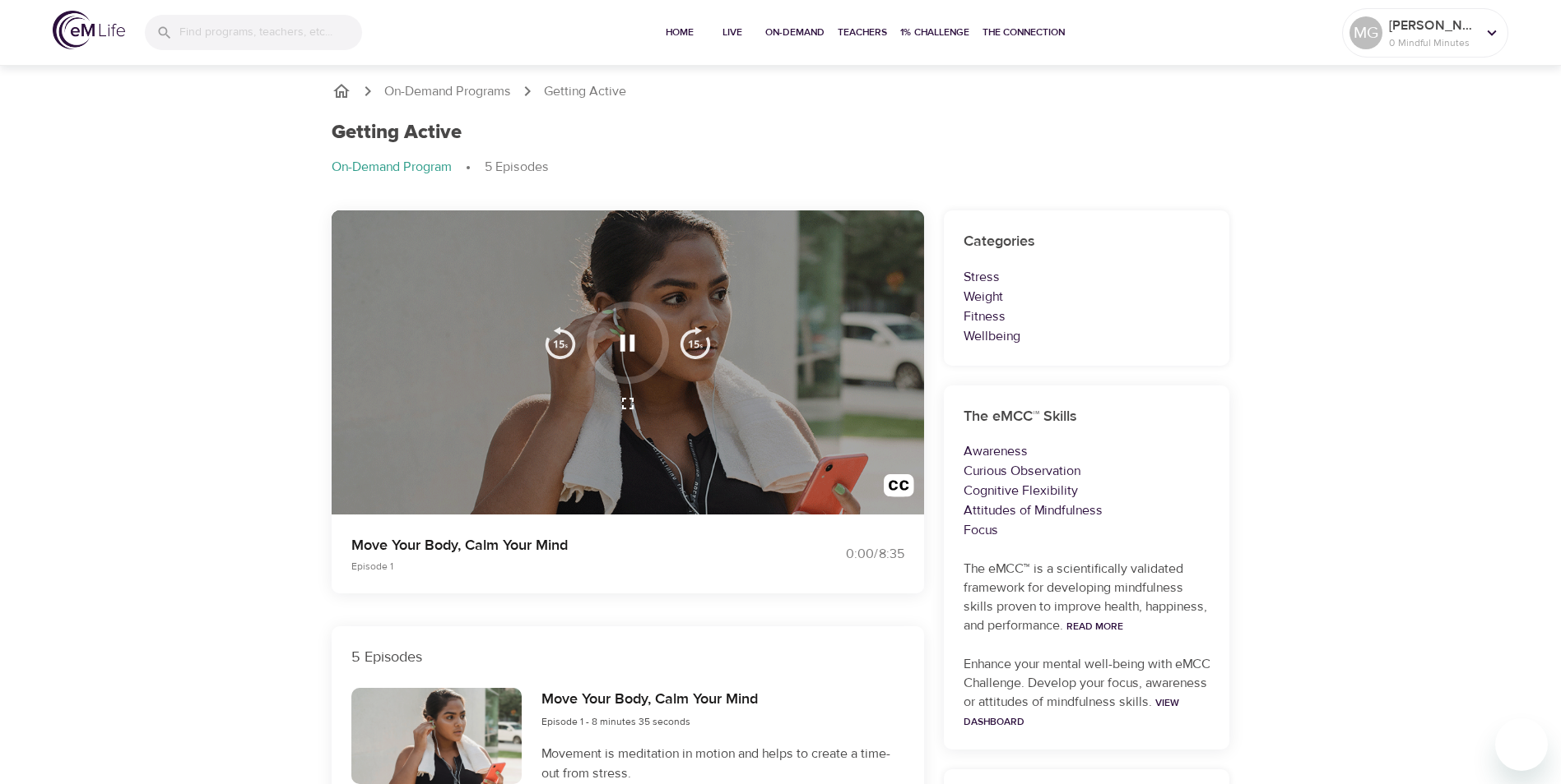
scroll to position [82, 0]
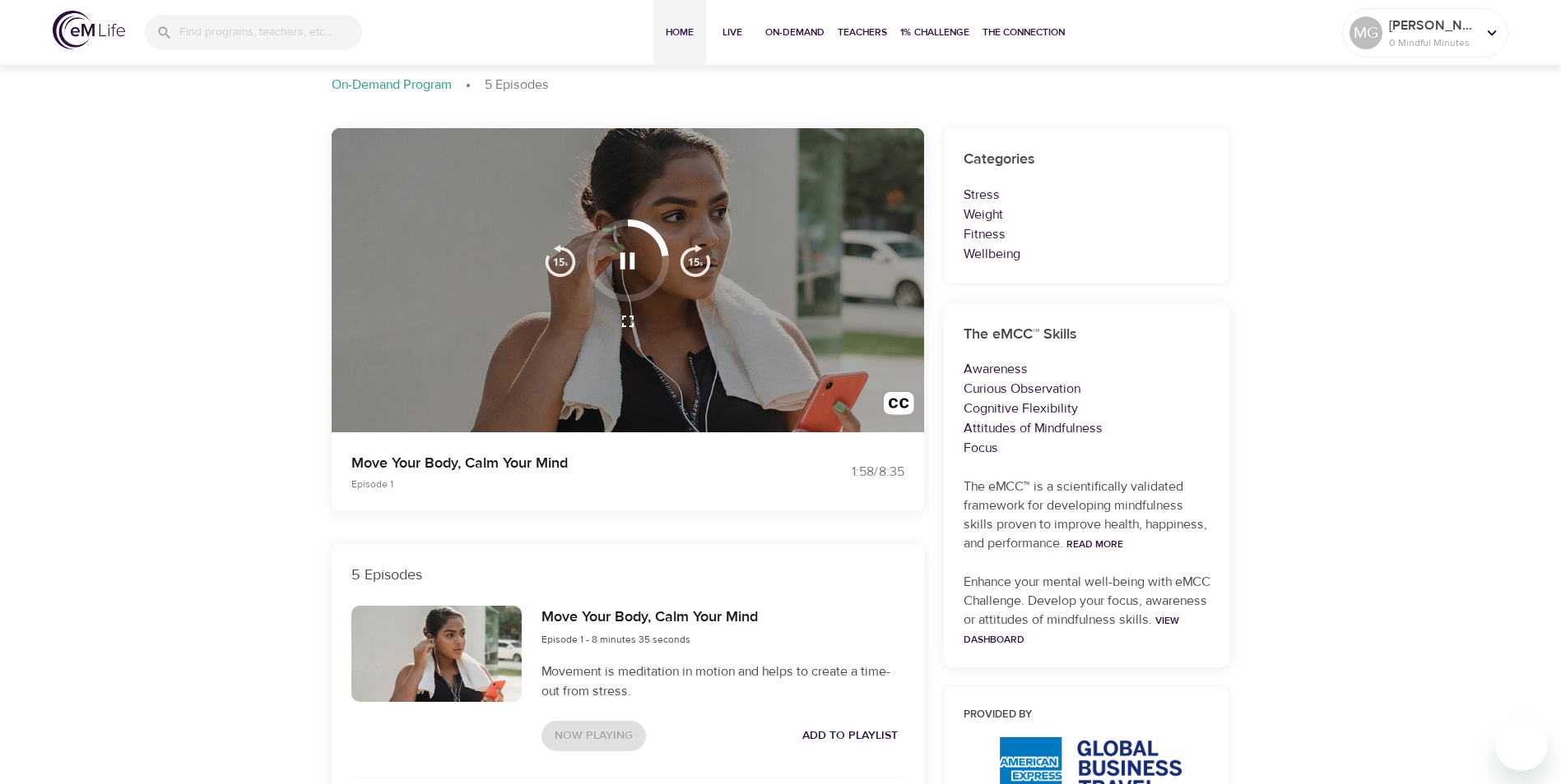
click at [676, 26] on span "Home" at bounding box center [680, 33] width 40 height 18
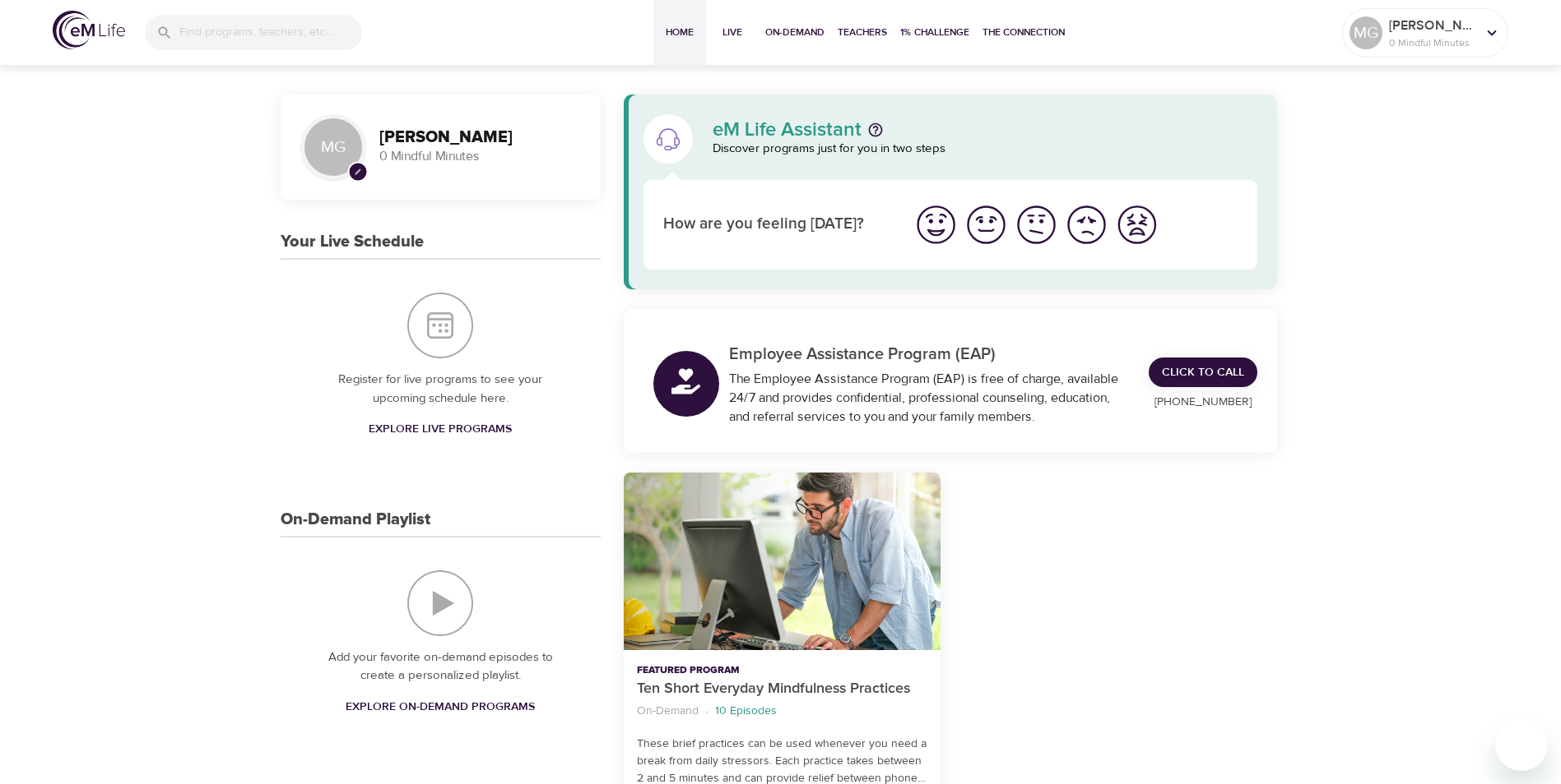
click at [445, 425] on span "Explore Live Programs" at bounding box center [440, 429] width 143 height 20
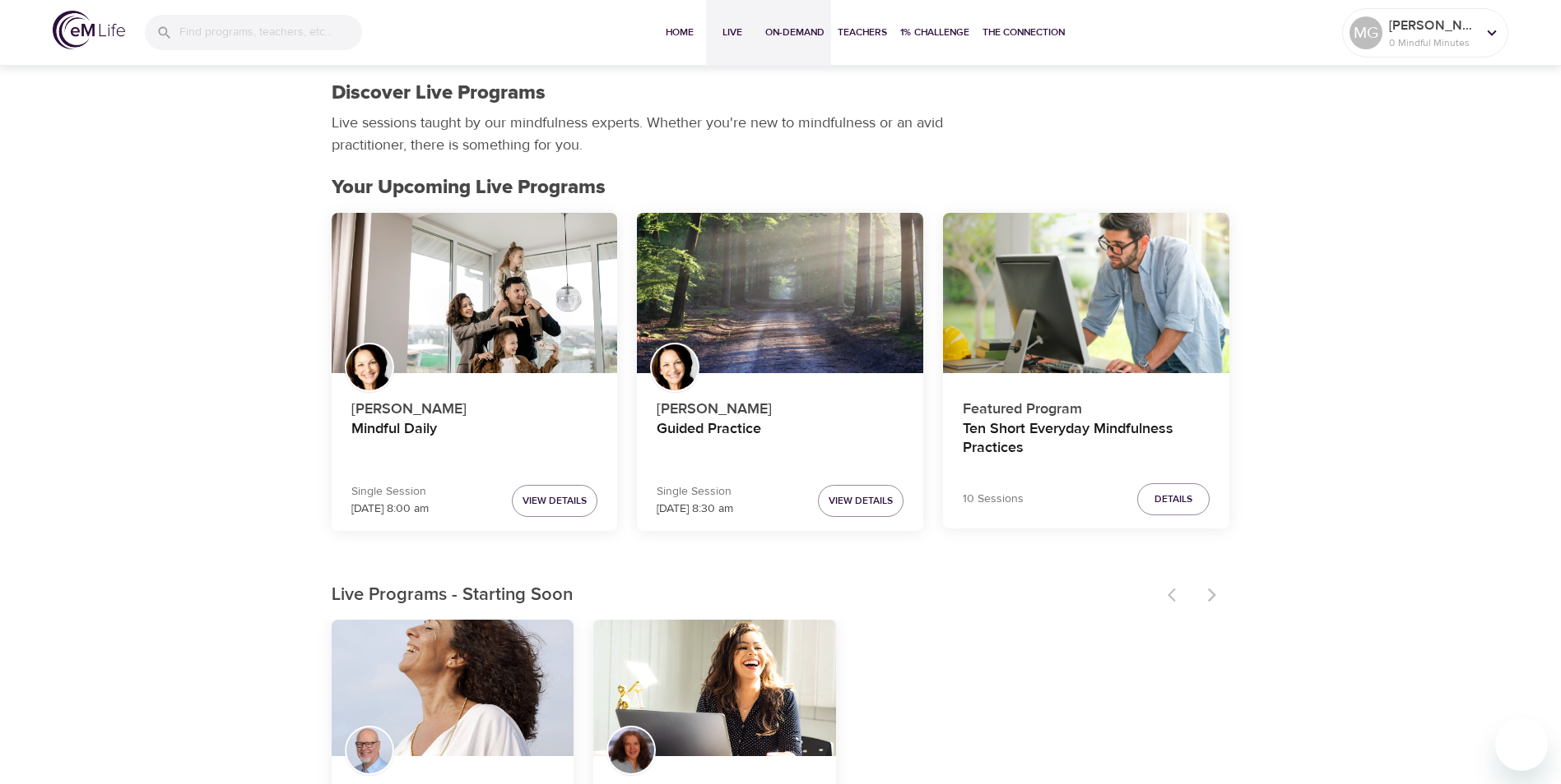
click at [784, 26] on span "On-Demand" at bounding box center [794, 33] width 59 height 18
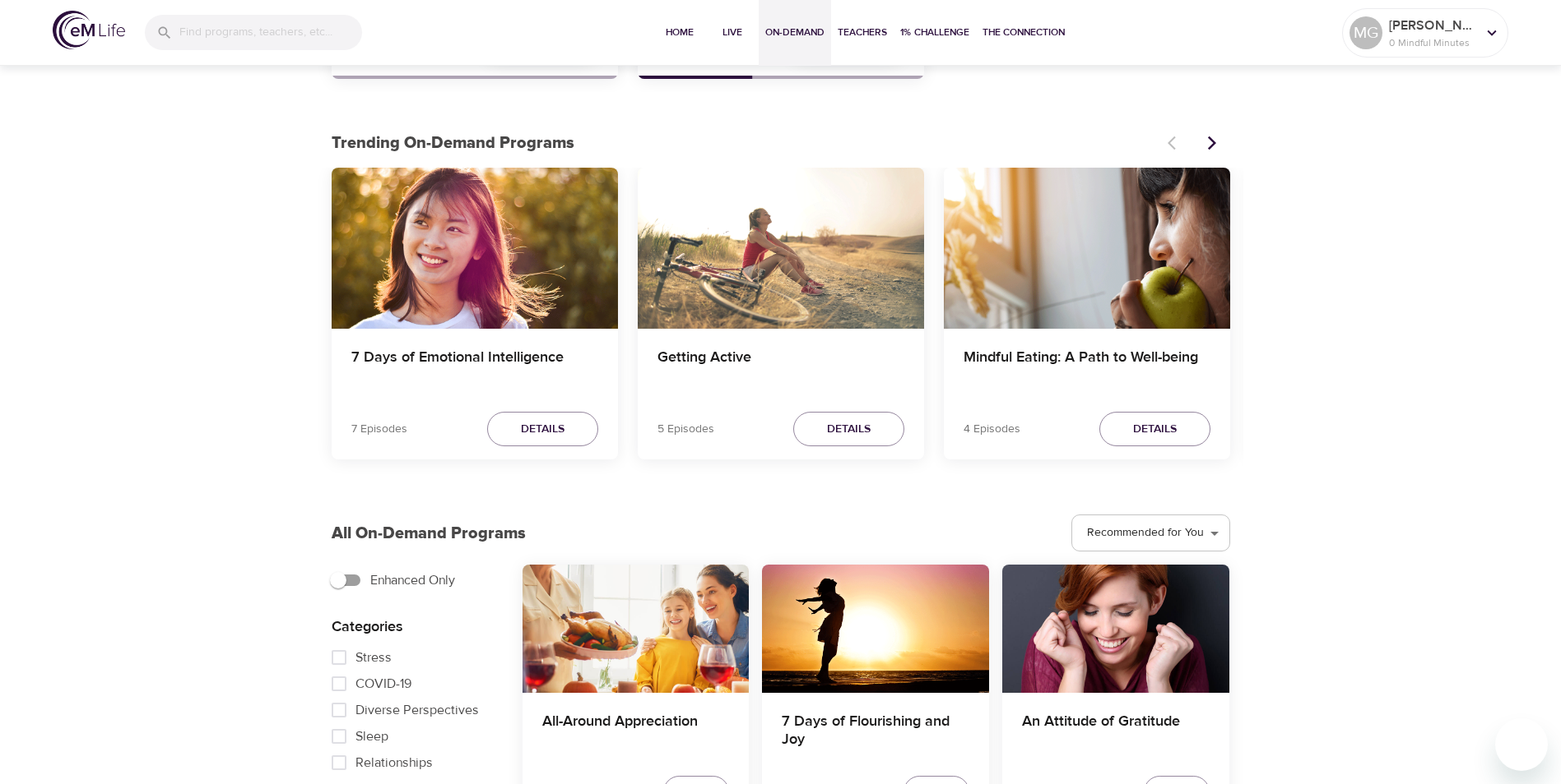
scroll to position [329, 0]
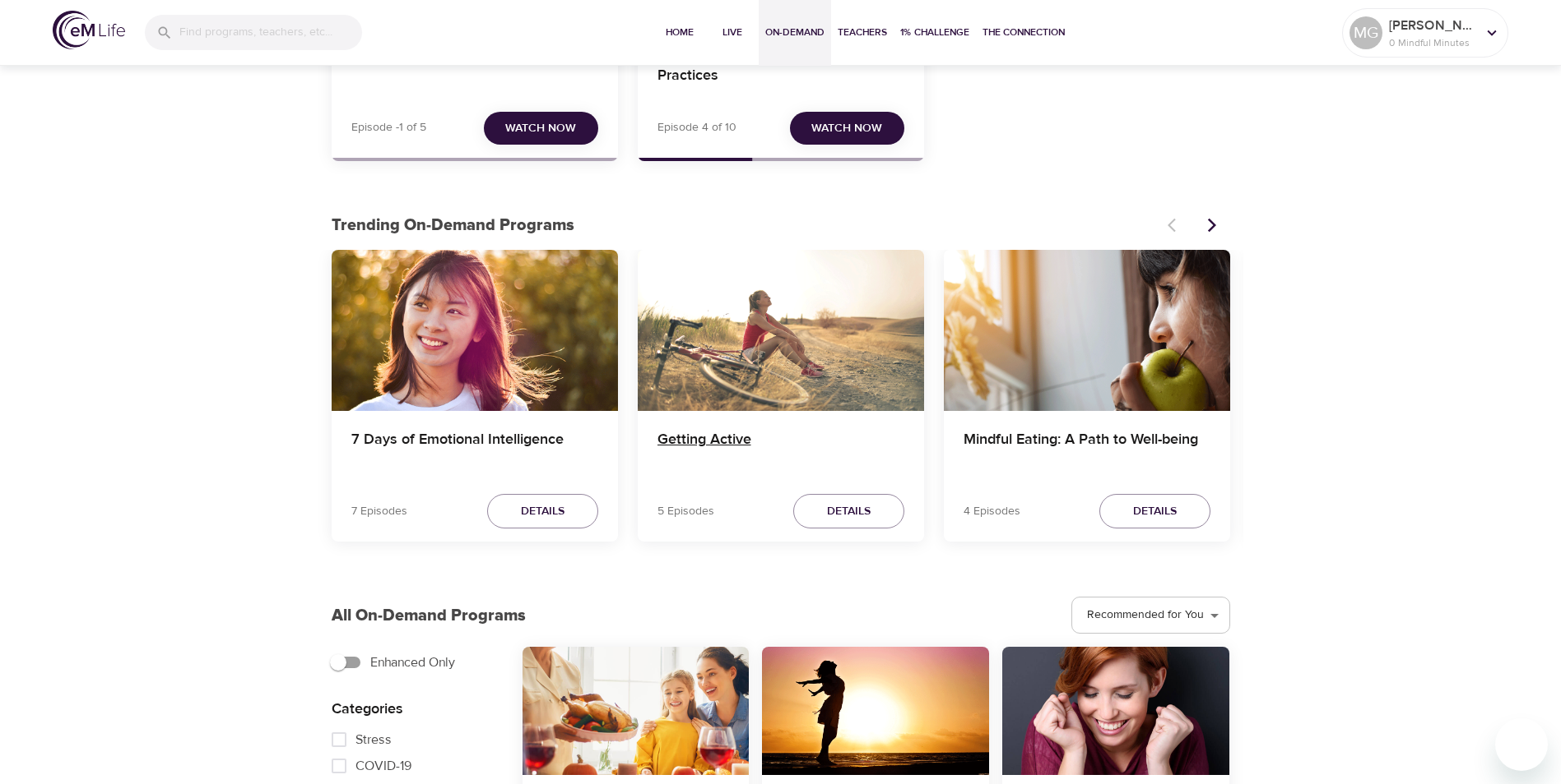
click at [710, 437] on h4 "Getting Active" at bounding box center [781, 450] width 247 height 40
